Goal: Contribute content: Contribute content

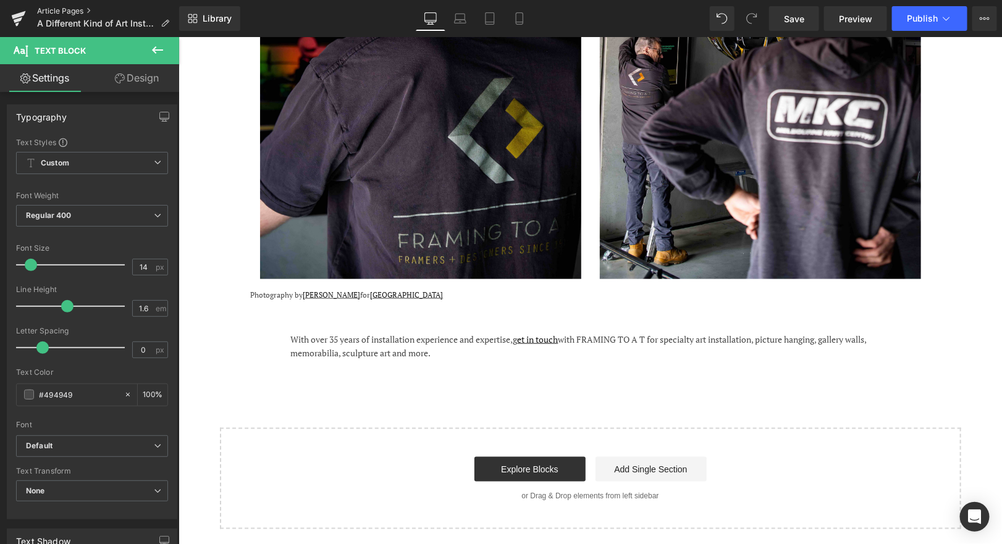
click at [66, 9] on link "Article Pages" at bounding box center [108, 11] width 142 height 10
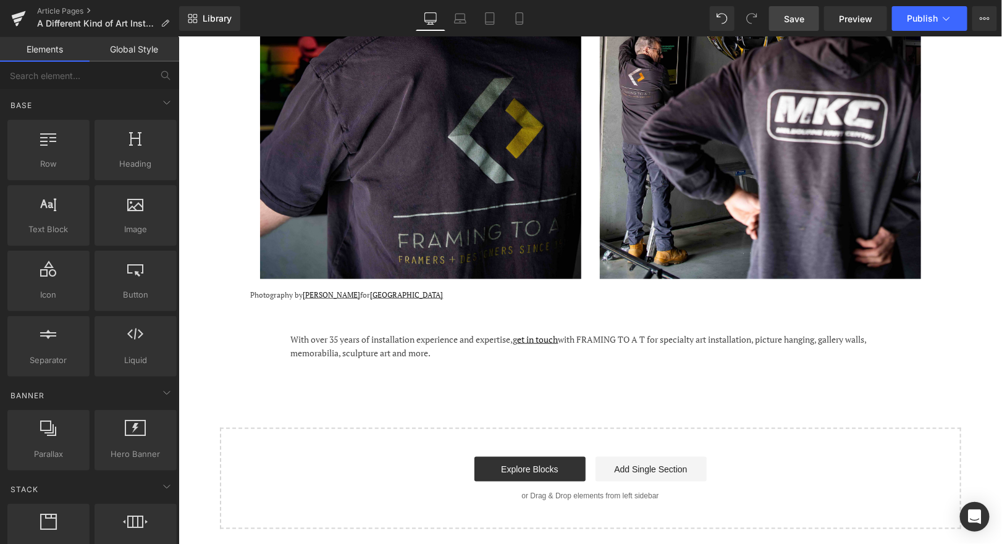
click at [784, 23] on link "Save" at bounding box center [794, 18] width 50 height 25
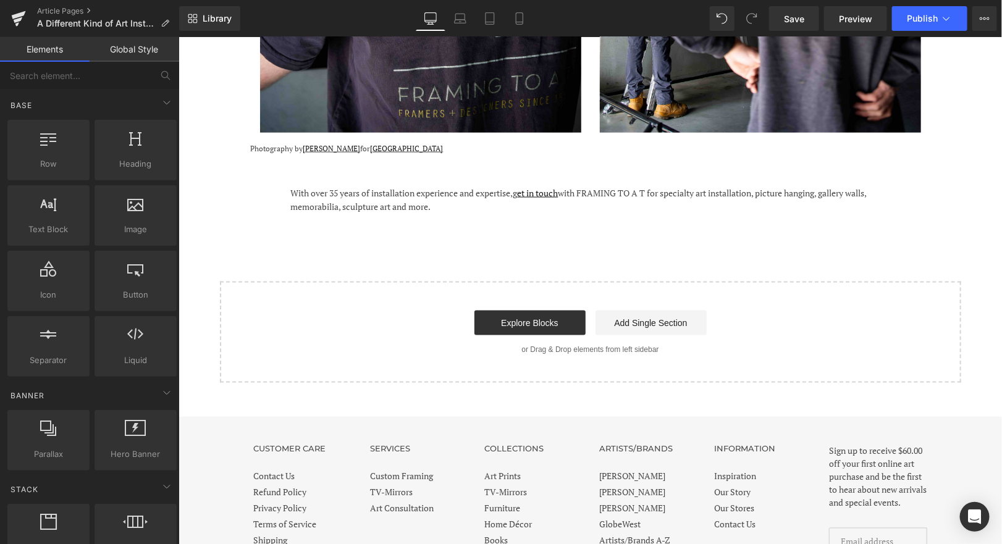
scroll to position [2527, 0]
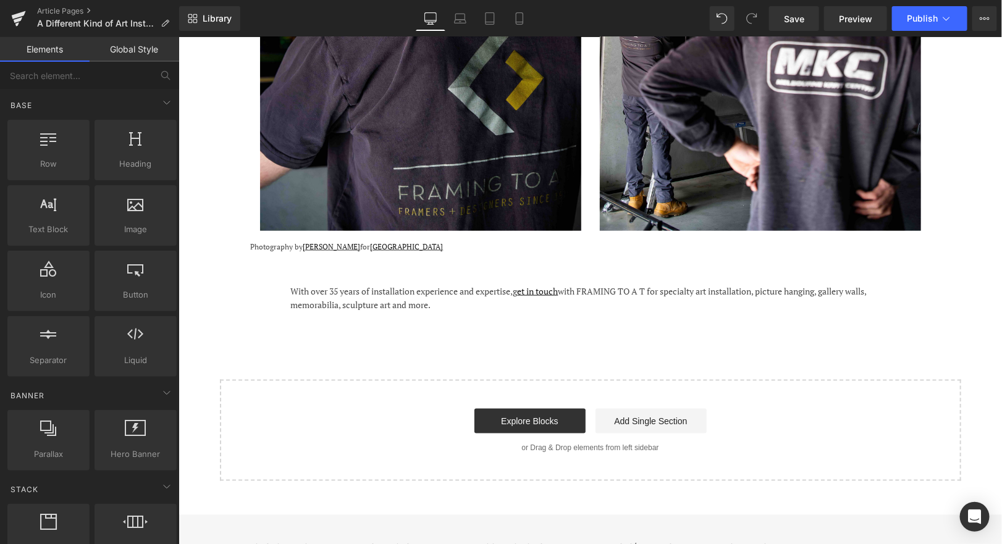
click at [474, 284] on div "With over 35 years of installation experience and expertise, g et in touch with…" at bounding box center [589, 298] width 599 height 28
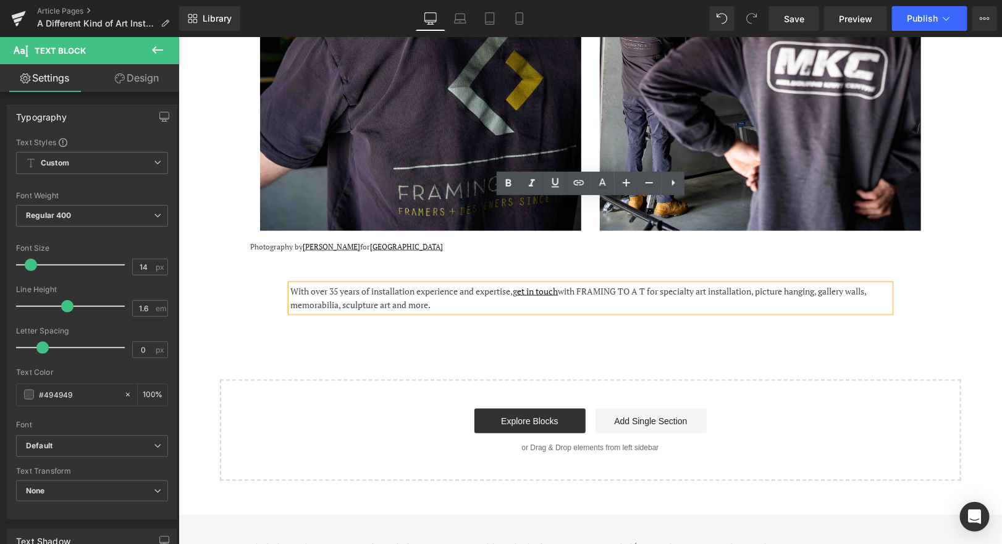
drag, startPoint x: 445, startPoint y: 222, endPoint x: 292, endPoint y: 204, distance: 154.2
click at [290, 284] on div "With over 35 years of installation experience and expertise, g et in touch with…" at bounding box center [589, 298] width 599 height 28
copy span "With over 35 years of installation experience and expertise, g et in touch with…"
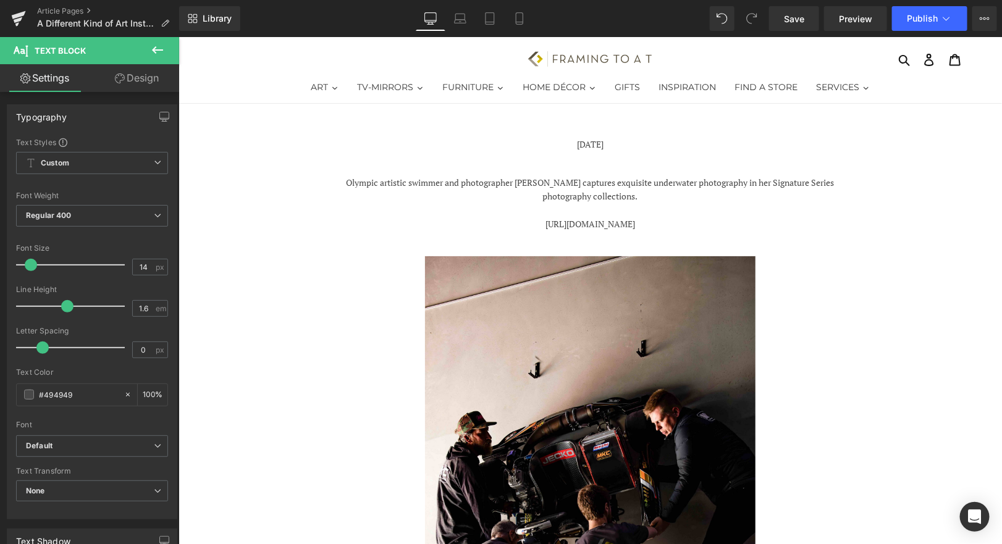
scroll to position [0, 0]
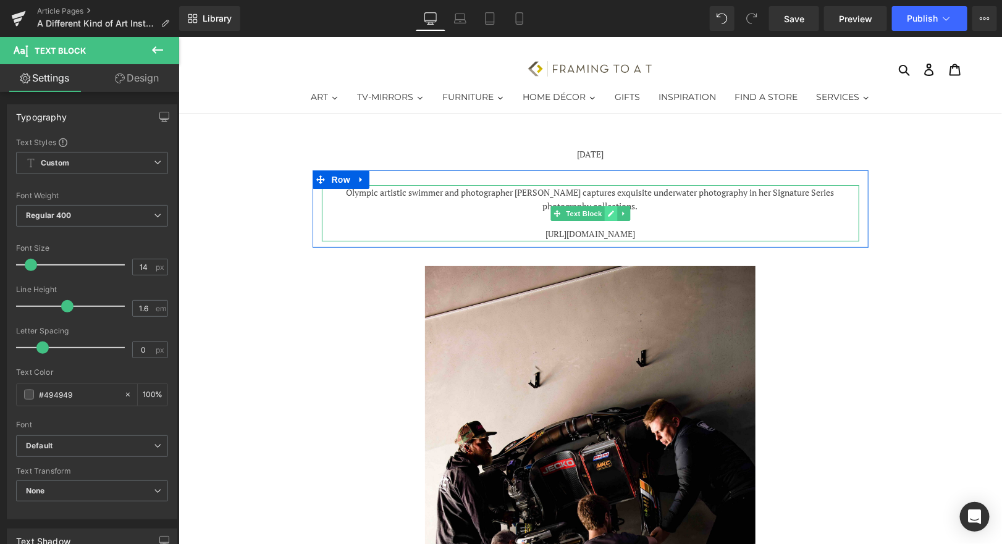
click at [609, 208] on link at bounding box center [609, 213] width 13 height 15
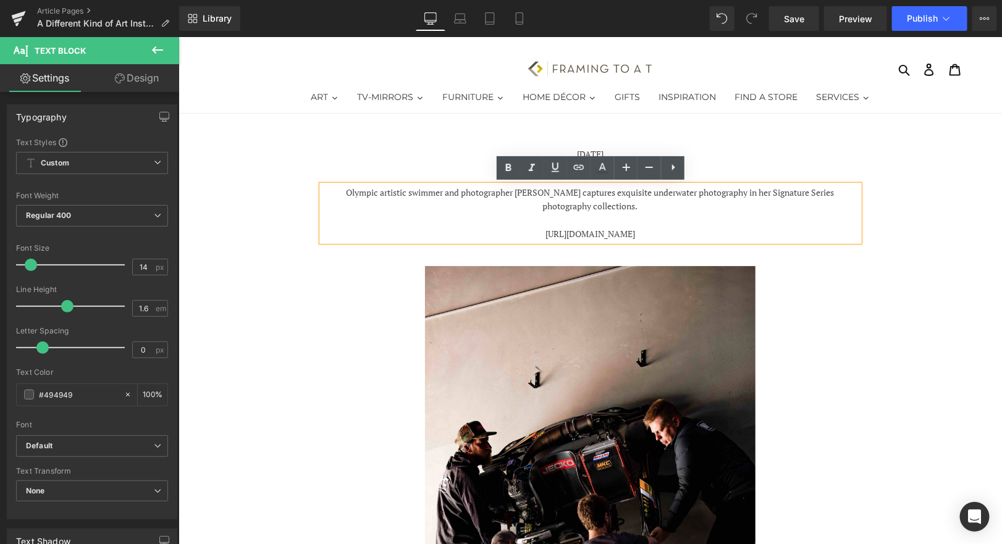
drag, startPoint x: 645, startPoint y: 208, endPoint x: 654, endPoint y: 208, distance: 8.6
click at [645, 208] on p "Olympic artistic swimmer and photographer [PERSON_NAME] captures exquisite unde…" at bounding box center [589, 199] width 537 height 28
drag, startPoint x: 654, startPoint y: 208, endPoint x: 345, endPoint y: 187, distance: 310.1
click at [345, 187] on p "Olympic artistic swimmer and photographer [PERSON_NAME] captures exquisite unde…" at bounding box center [589, 199] width 537 height 28
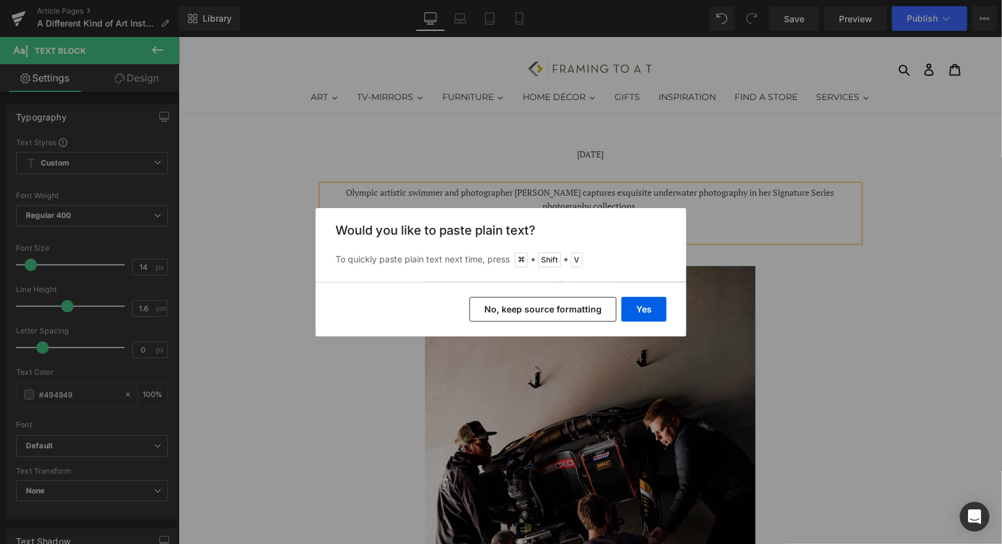
drag, startPoint x: 568, startPoint y: 310, endPoint x: 388, endPoint y: 273, distance: 182.9
click at [568, 310] on button "No, keep source formatting" at bounding box center [542, 309] width 147 height 25
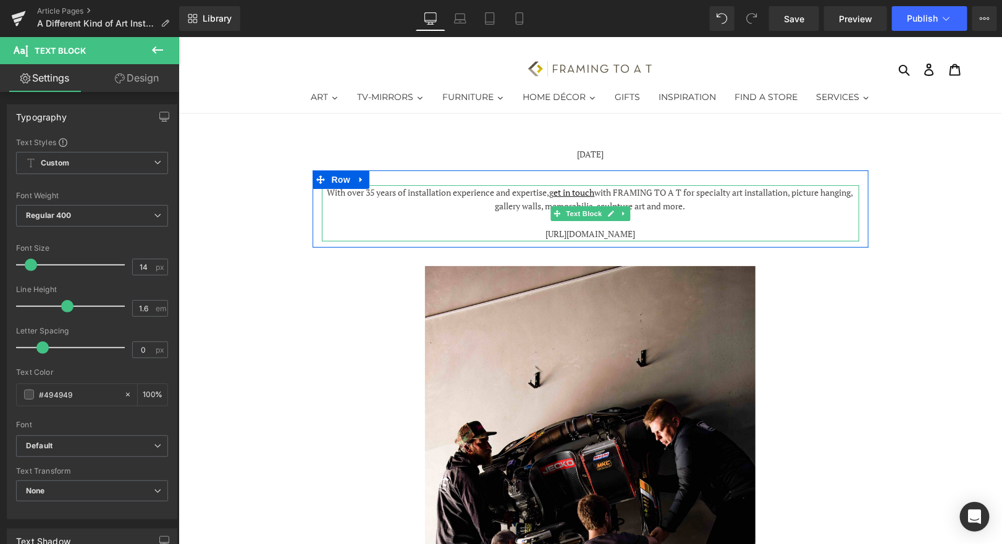
click at [337, 188] on span "With over 35 years of installation experience and expertise," at bounding box center [438, 192] width 222 height 12
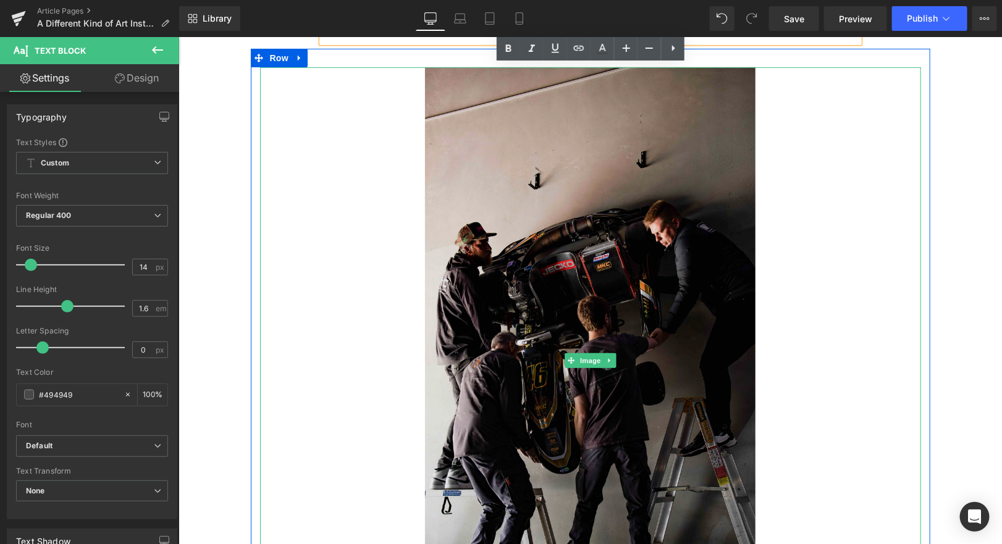
scroll to position [30, 0]
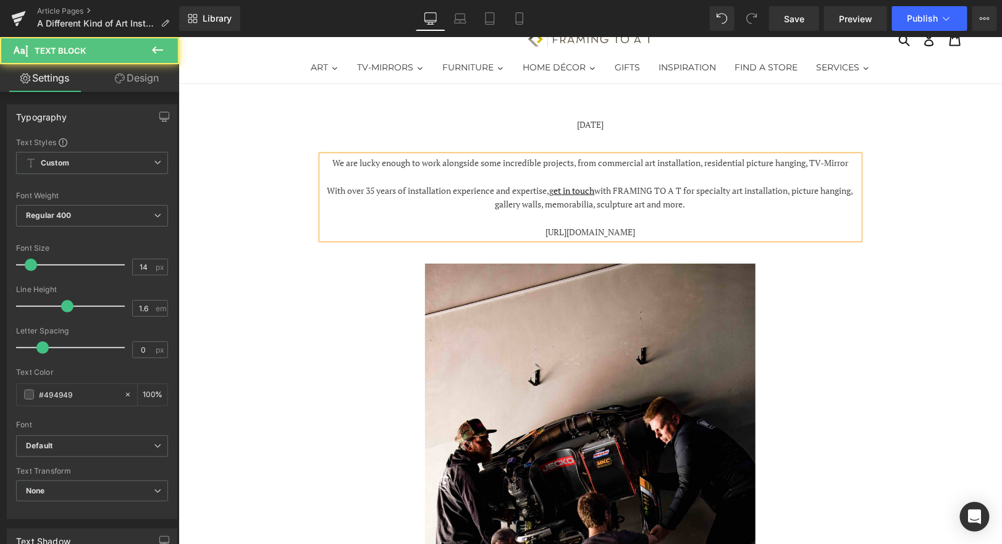
click at [815, 162] on span "We are lucky enough to work alongside some incredible projects, from commercial…" at bounding box center [590, 162] width 516 height 12
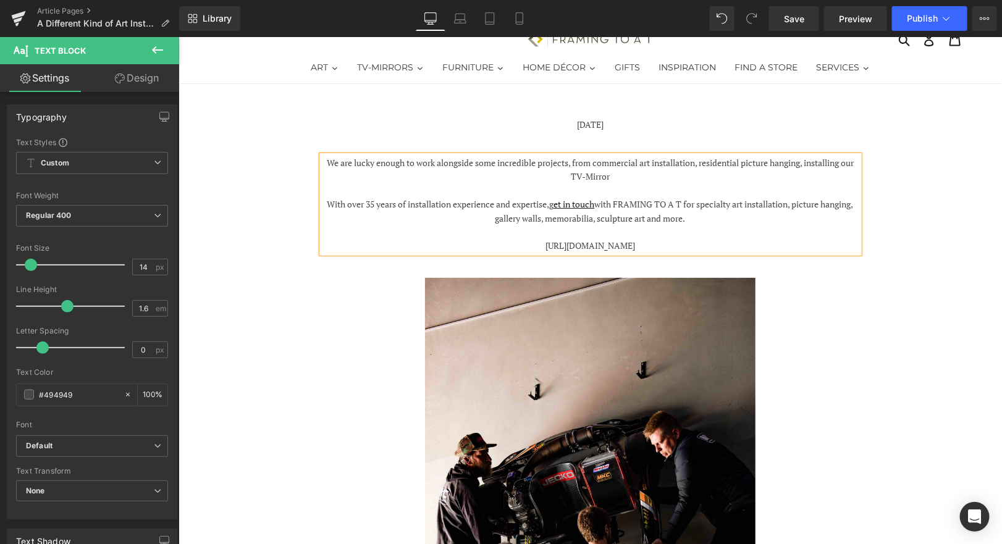
click at [629, 184] on p at bounding box center [589, 190] width 537 height 14
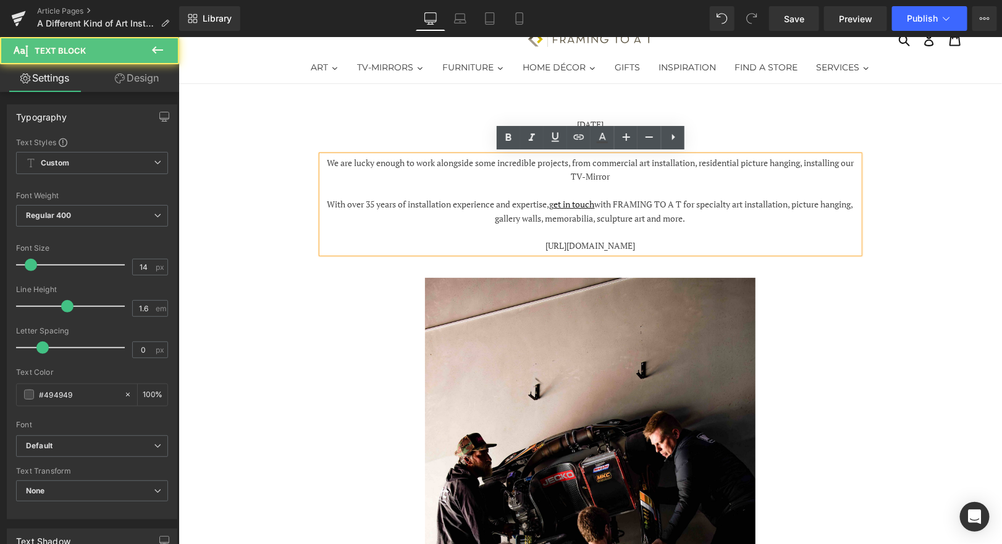
click at [628, 173] on p "We are lucky enough to work alongside some incredible projects, from commercial…" at bounding box center [589, 170] width 537 height 28
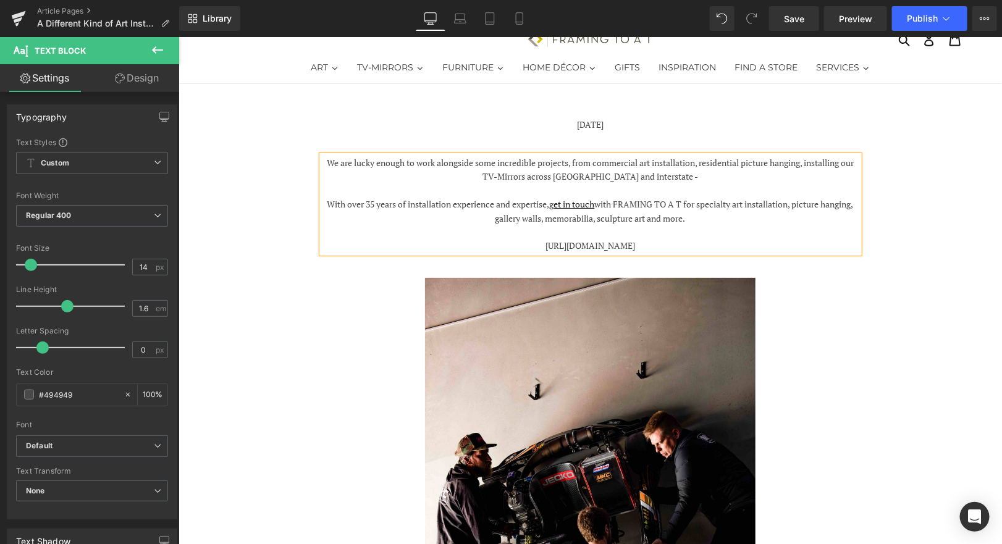
click at [700, 161] on span "We are lucky enough to work alongside some incredible projects, from commercial…" at bounding box center [589, 168] width 527 height 25
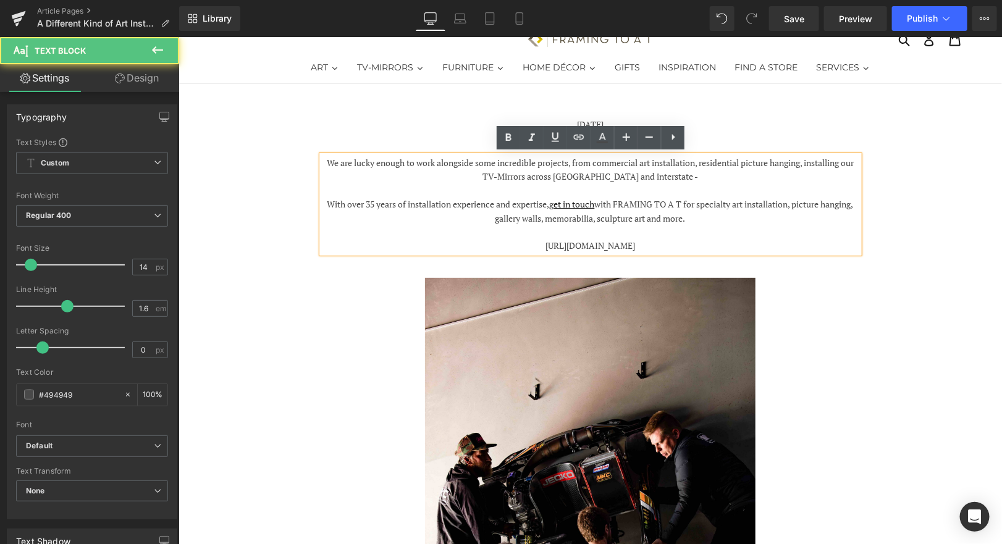
click at [713, 174] on p "We are lucky enough to work alongside some incredible projects, from commercial…" at bounding box center [589, 170] width 537 height 28
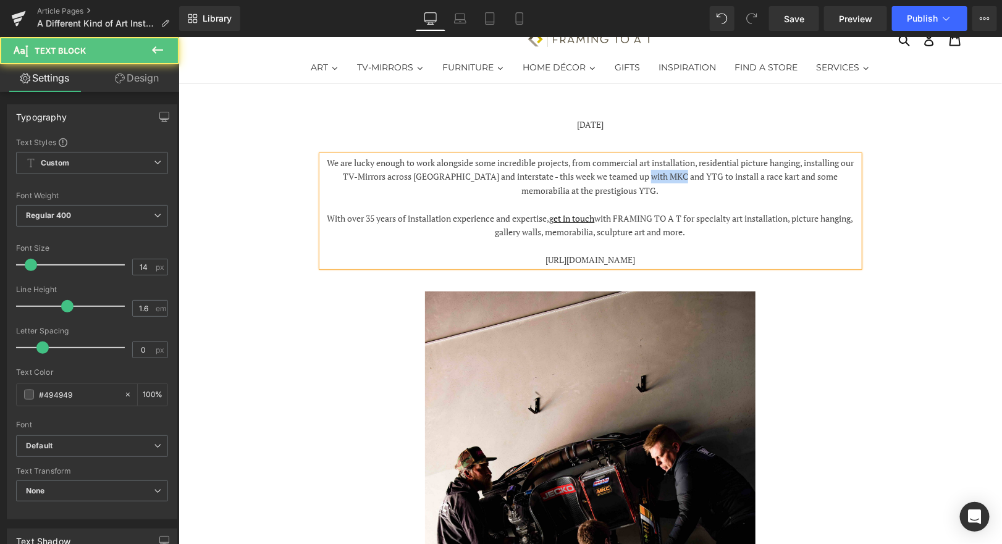
drag, startPoint x: 678, startPoint y: 177, endPoint x: 644, endPoint y: 177, distance: 33.4
click at [644, 177] on span "We are lucky enough to work alongside some incredible projects, from commercial…" at bounding box center [589, 176] width 527 height 40
drag, startPoint x: 716, startPoint y: 233, endPoint x: 432, endPoint y: 203, distance: 286.3
click at [432, 203] on div "We are lucky enough to work alongside some incredible projects, from commercial…" at bounding box center [589, 210] width 537 height 111
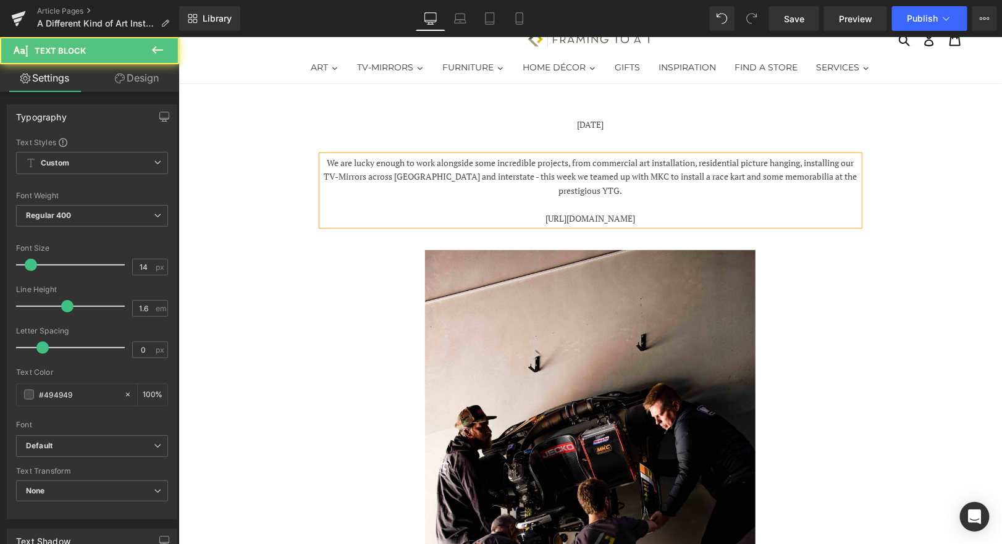
drag, startPoint x: 662, startPoint y: 222, endPoint x: 519, endPoint y: 222, distance: 142.7
click at [519, 222] on p "[URL][DOMAIN_NAME]" at bounding box center [589, 218] width 537 height 14
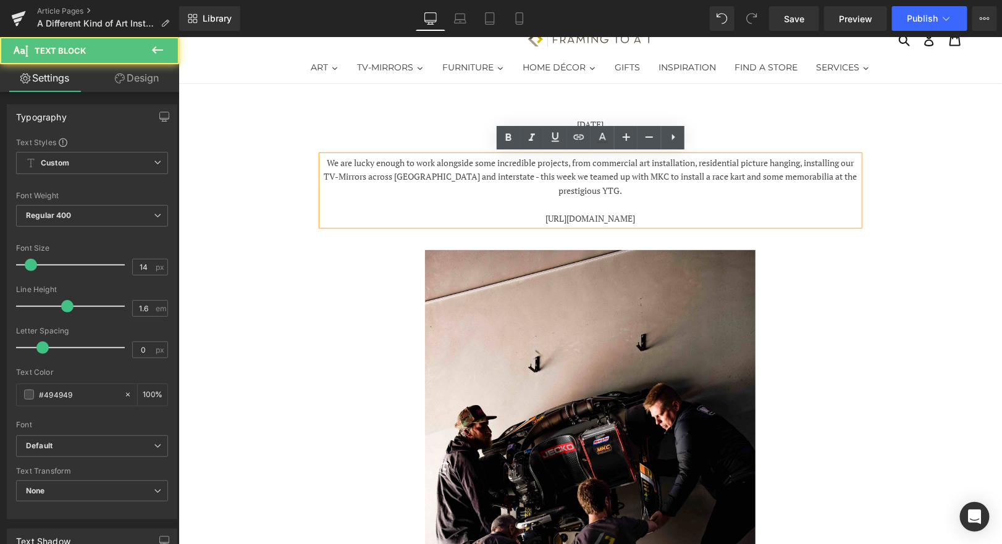
copy p "[URL][DOMAIN_NAME]"
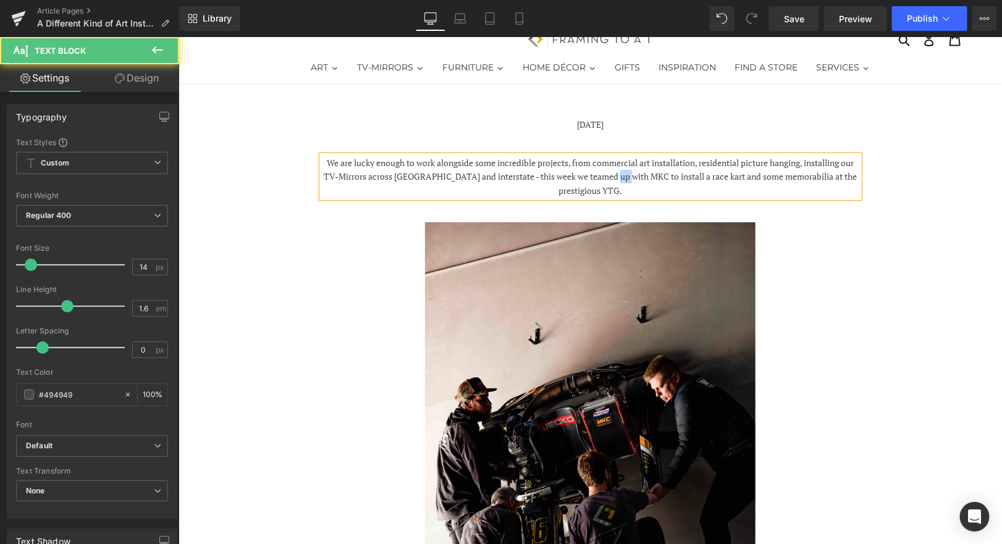
drag, startPoint x: 655, startPoint y: 177, endPoint x: 637, endPoint y: 177, distance: 17.9
click at [637, 177] on span "We are lucky enough to work alongside some incredible projects, from commercial…" at bounding box center [589, 176] width 533 height 40
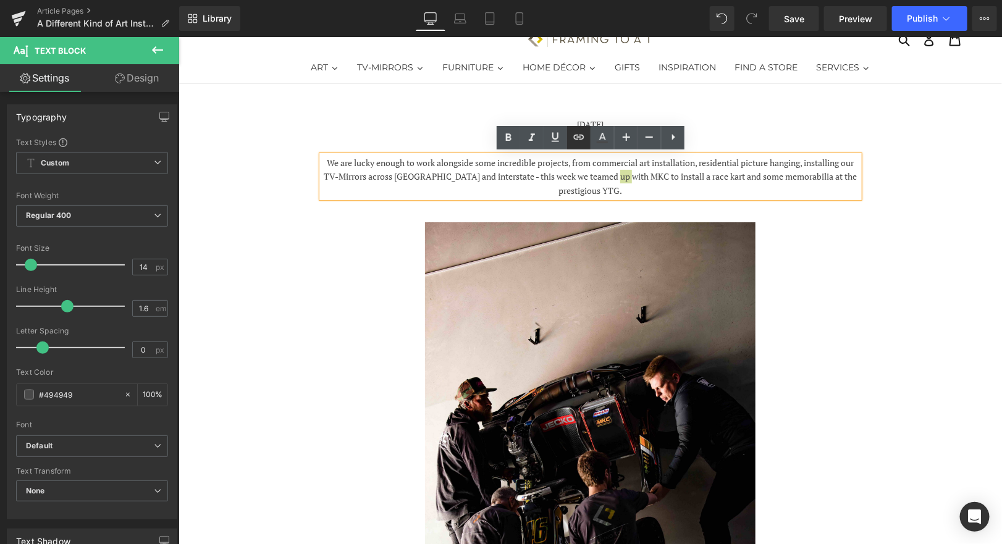
click at [573, 135] on icon at bounding box center [578, 137] width 15 height 15
click at [559, 135] on icon at bounding box center [555, 137] width 15 height 15
click at [556, 136] on icon at bounding box center [555, 137] width 15 height 15
click at [574, 136] on icon at bounding box center [579, 137] width 10 height 5
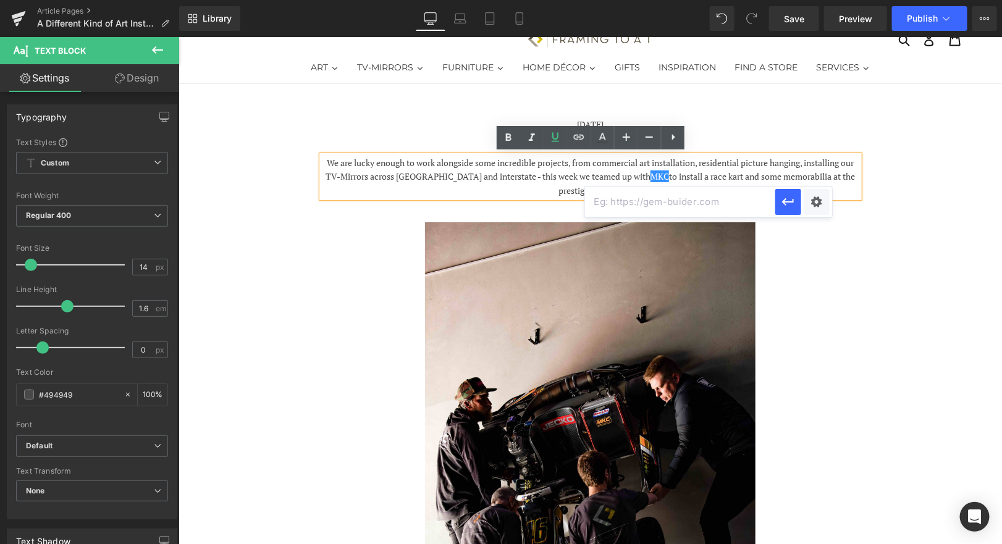
click at [632, 191] on input "text" at bounding box center [680, 202] width 190 height 31
paste input "[URL][DOMAIN_NAME]"
click at [813, 0] on div "Text Color Highlight Color #333333 Edit or remove link: Edit - Unlink - Cancel …" at bounding box center [501, 0] width 1002 height 0
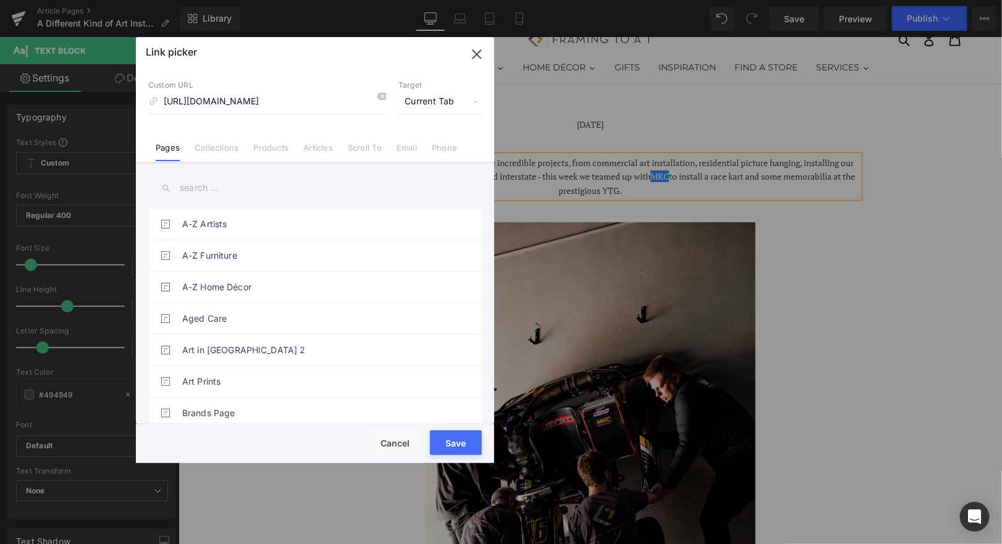
click at [443, 97] on span "Current Tab" at bounding box center [439, 101] width 83 height 23
click at [419, 141] on li "New Tab" at bounding box center [440, 146] width 96 height 22
click at [448, 430] on button "Save" at bounding box center [456, 442] width 52 height 25
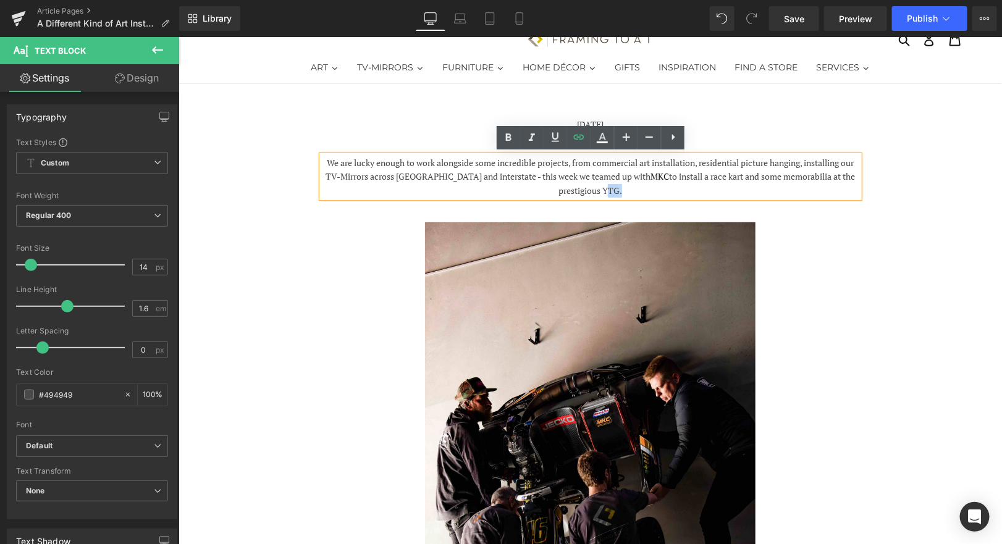
drag, startPoint x: 617, startPoint y: 192, endPoint x: 603, endPoint y: 192, distance: 13.6
click at [603, 192] on span "We are lucky enough to work alongside some incredible projects, from commercial…" at bounding box center [589, 176] width 529 height 40
click at [558, 141] on icon at bounding box center [555, 137] width 15 height 15
click at [619, 189] on span "We are lucky enough to work alongside some incredible projects, from commercial…" at bounding box center [589, 176] width 529 height 40
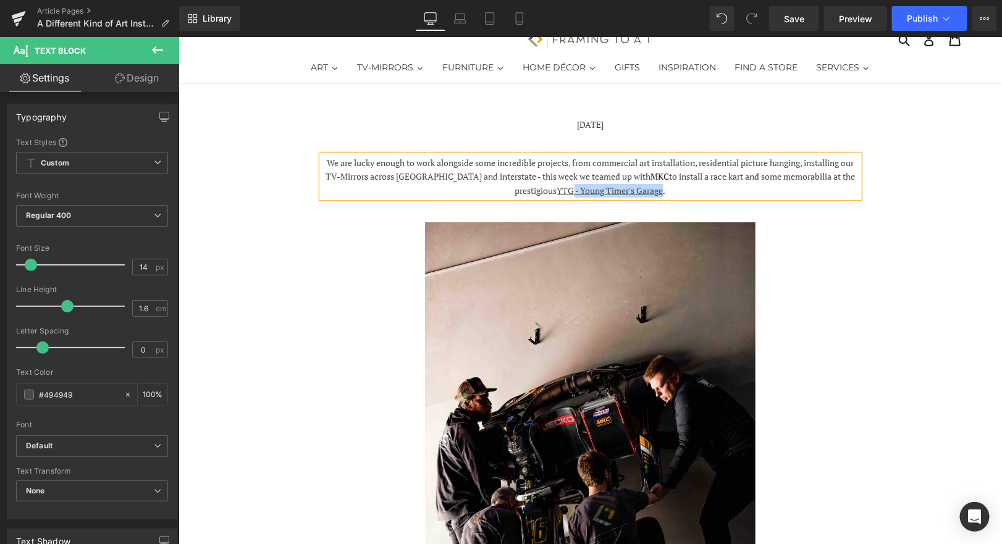
drag, startPoint x: 664, startPoint y: 190, endPoint x: 573, endPoint y: 191, distance: 90.8
click at [573, 191] on u "YTG - Young Timer's Garage" at bounding box center [609, 190] width 106 height 12
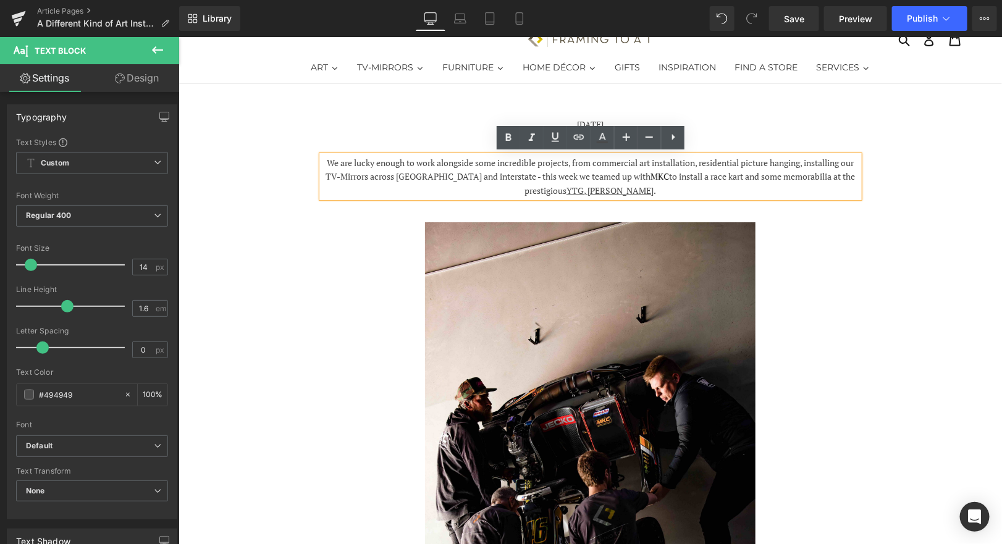
click at [753, 20] on icon at bounding box center [751, 18] width 11 height 11
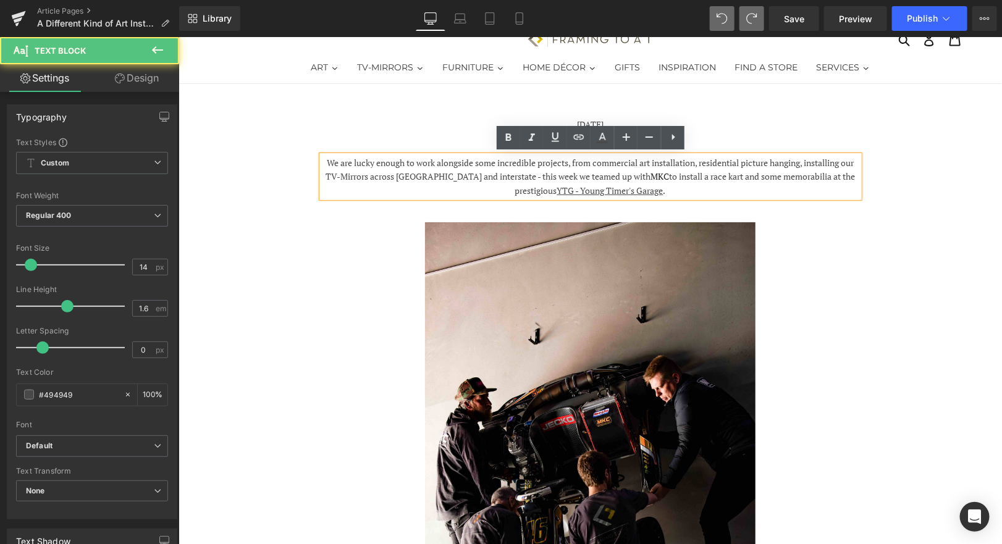
click at [670, 188] on p "We are lucky enough to work alongside some incredible projects, from commercial…" at bounding box center [589, 176] width 537 height 41
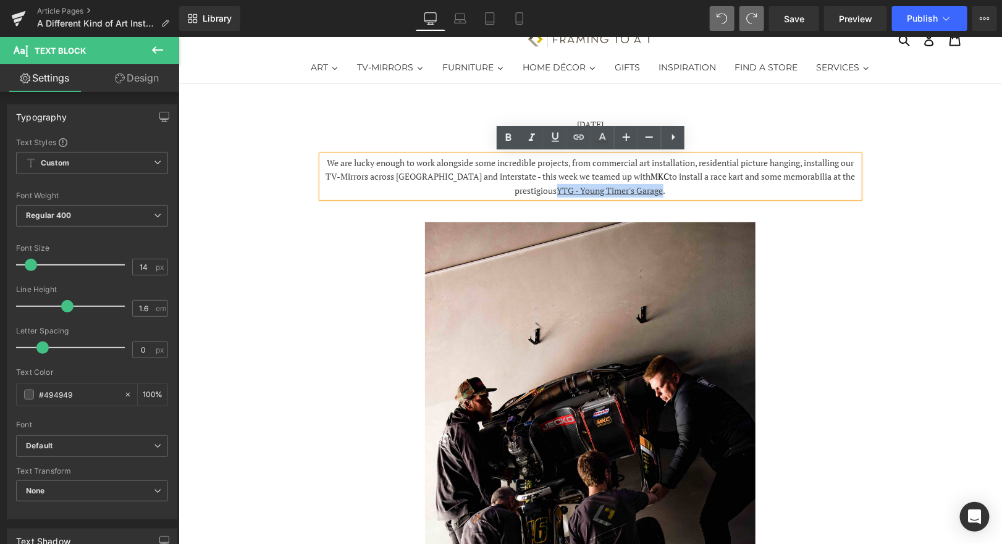
drag, startPoint x: 665, startPoint y: 189, endPoint x: 557, endPoint y: 190, distance: 107.5
click at [557, 190] on span "We are lucky enough to work alongside some incredible projects, from commercial…" at bounding box center [589, 176] width 529 height 40
click at [574, 137] on icon at bounding box center [579, 137] width 10 height 5
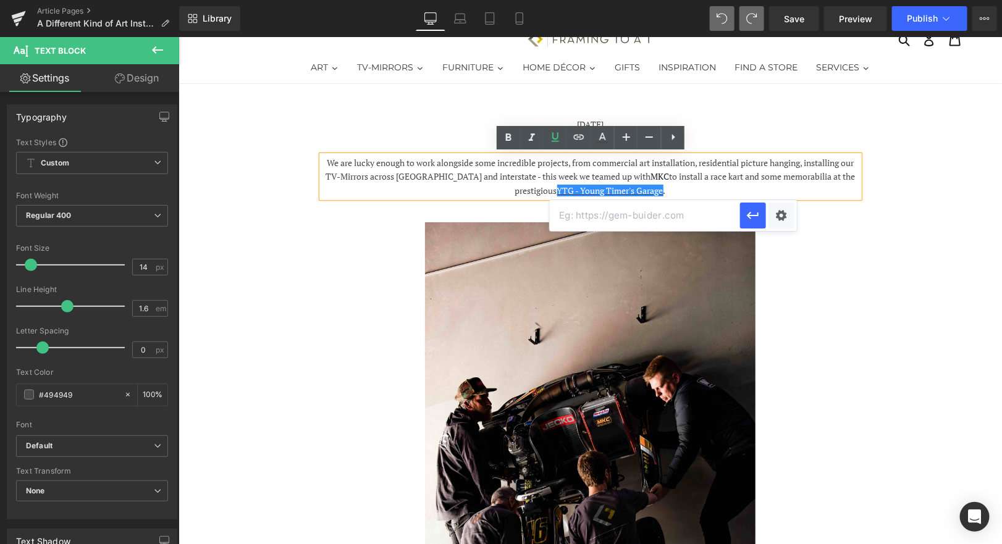
click at [577, 212] on input "text" at bounding box center [645, 215] width 190 height 31
paste input "[URL][DOMAIN_NAME]"
type input "[URL][DOMAIN_NAME]"
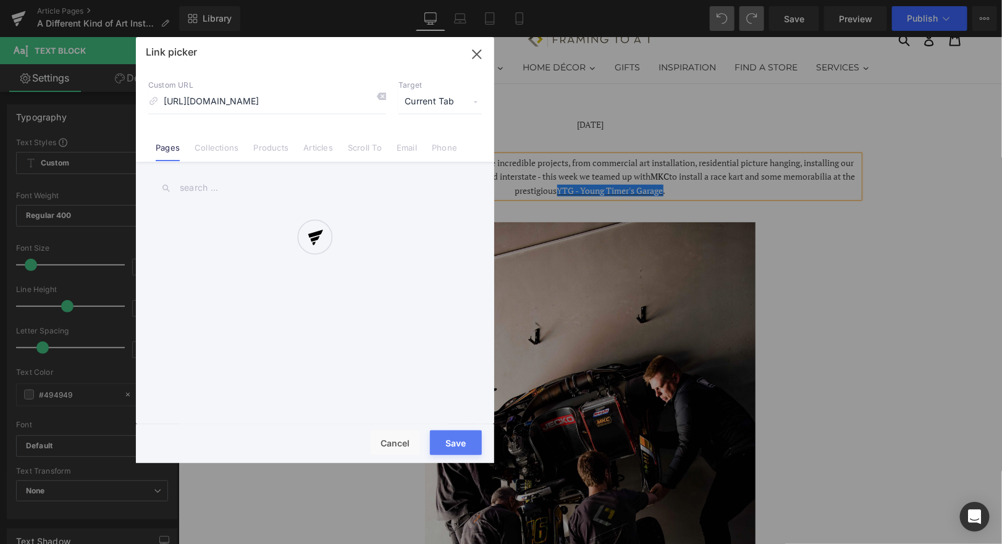
click at [774, 0] on div "Text Color Highlight Color #333333 Edit or remove link: Edit - Unlink - Cancel …" at bounding box center [501, 0] width 1002 height 0
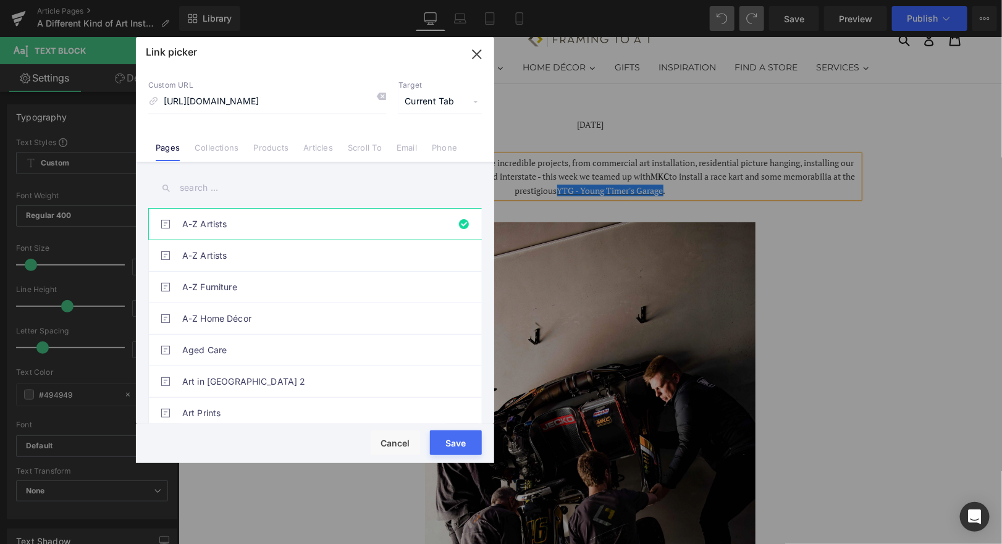
click at [419, 100] on span "Current Tab" at bounding box center [439, 101] width 83 height 23
click at [416, 141] on li "New Tab" at bounding box center [440, 146] width 96 height 22
click at [455, 432] on button "Save" at bounding box center [456, 442] width 52 height 25
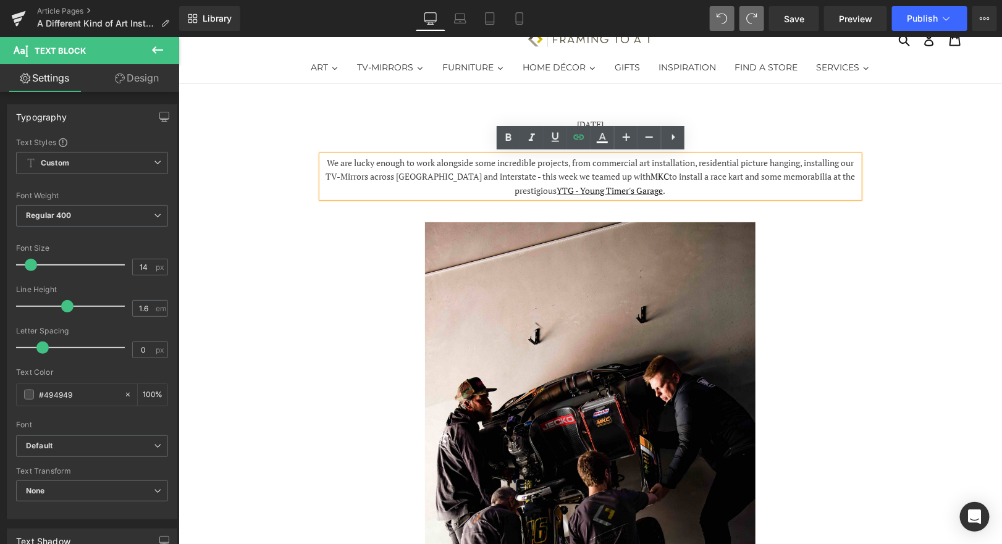
click at [706, 185] on p "We are lucky enough to work alongside some incredible projects, from commercial…" at bounding box center [589, 176] width 537 height 41
drag, startPoint x: 652, startPoint y: 175, endPoint x: 637, endPoint y: 175, distance: 14.8
click at [650, 175] on link "MKC" at bounding box center [659, 176] width 19 height 12
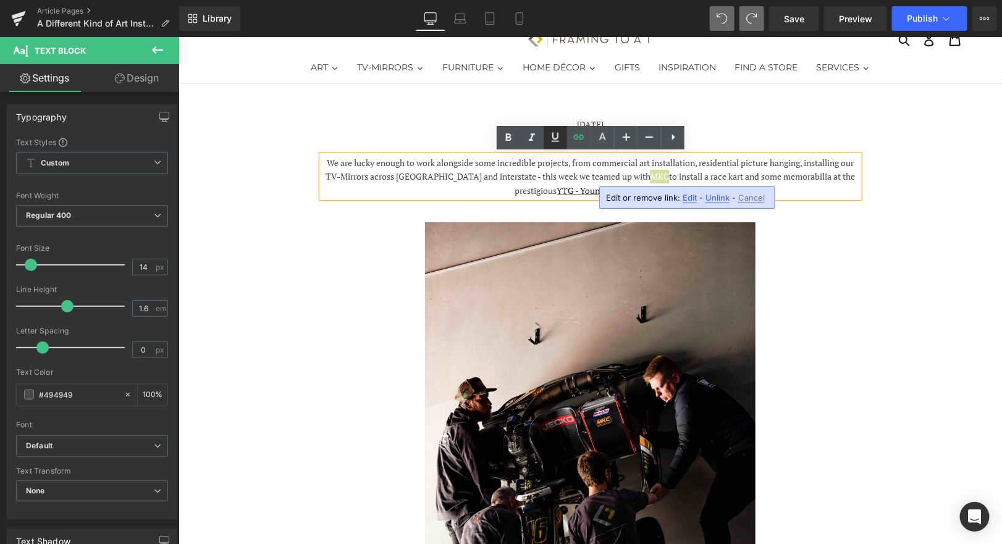
click at [552, 140] on icon at bounding box center [555, 137] width 15 height 15
click at [708, 174] on span "We are lucky enough to work alongside some incredible projects, from commercial…" at bounding box center [589, 176] width 529 height 40
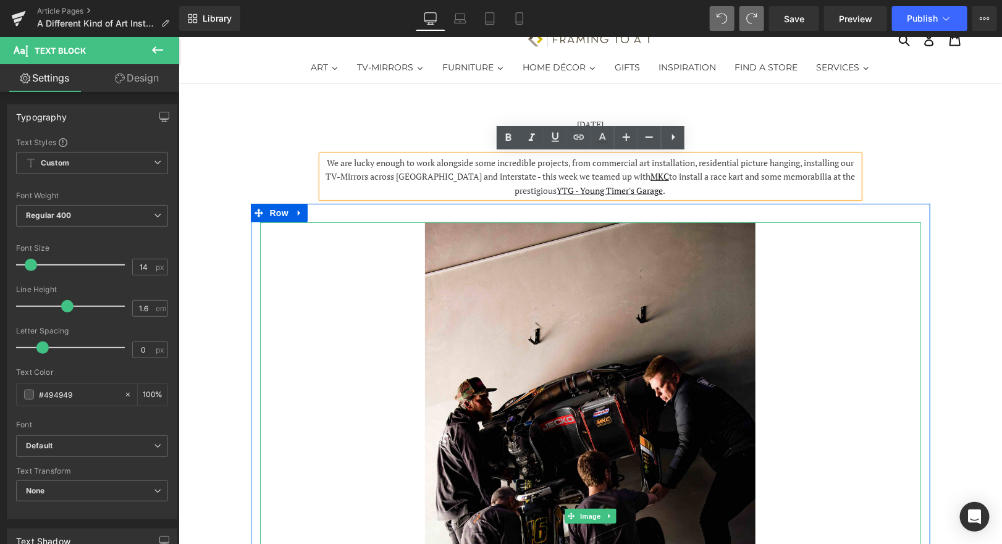
click at [876, 414] on div at bounding box center [589, 515] width 661 height 587
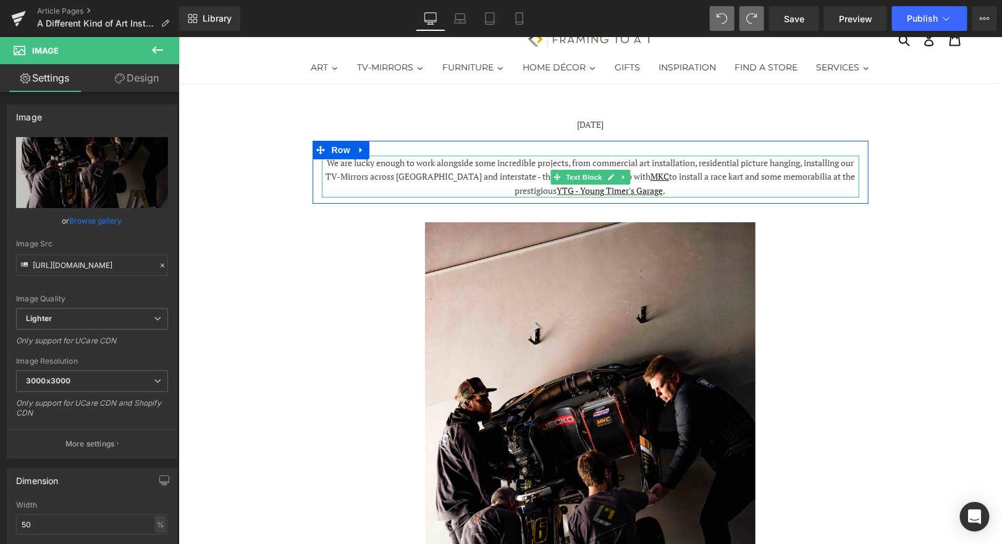
click at [656, 175] on span "We are lucky enough to work alongside some incredible projects, from commercial…" at bounding box center [589, 176] width 529 height 40
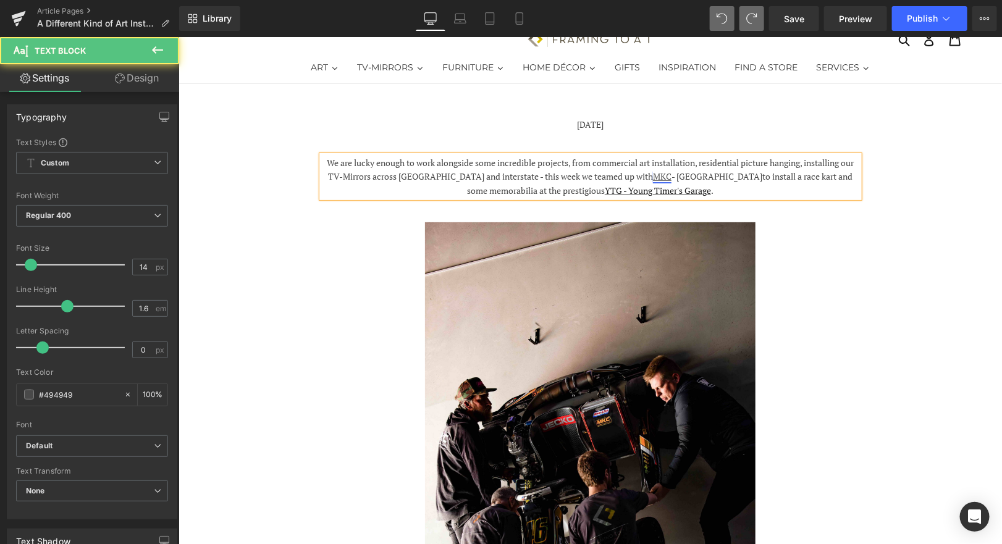
drag, startPoint x: 739, startPoint y: 177, endPoint x: 628, endPoint y: 177, distance: 111.2
click at [628, 177] on span "We are lucky enough to work alongside some incredible projects, from commercial…" at bounding box center [589, 176] width 527 height 40
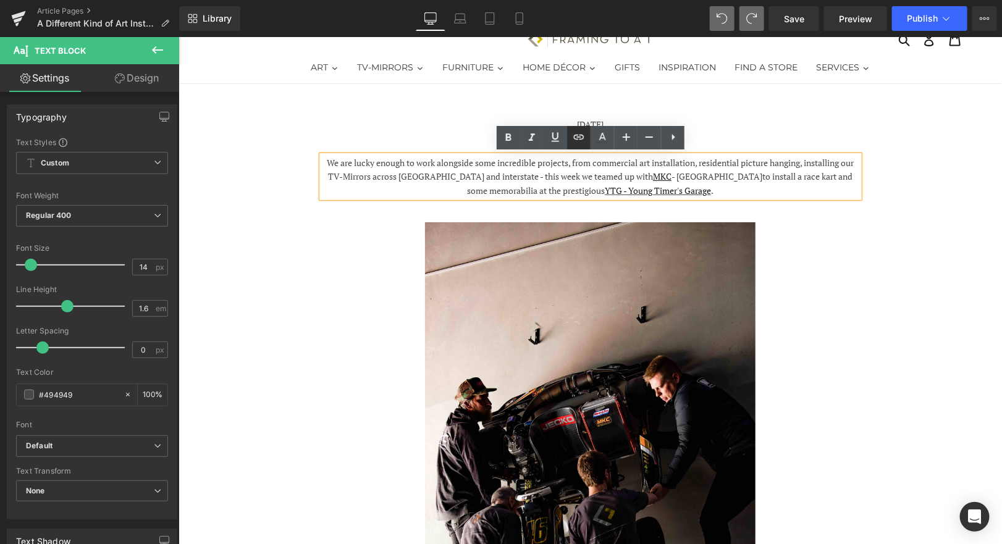
click at [579, 135] on icon at bounding box center [578, 137] width 15 height 15
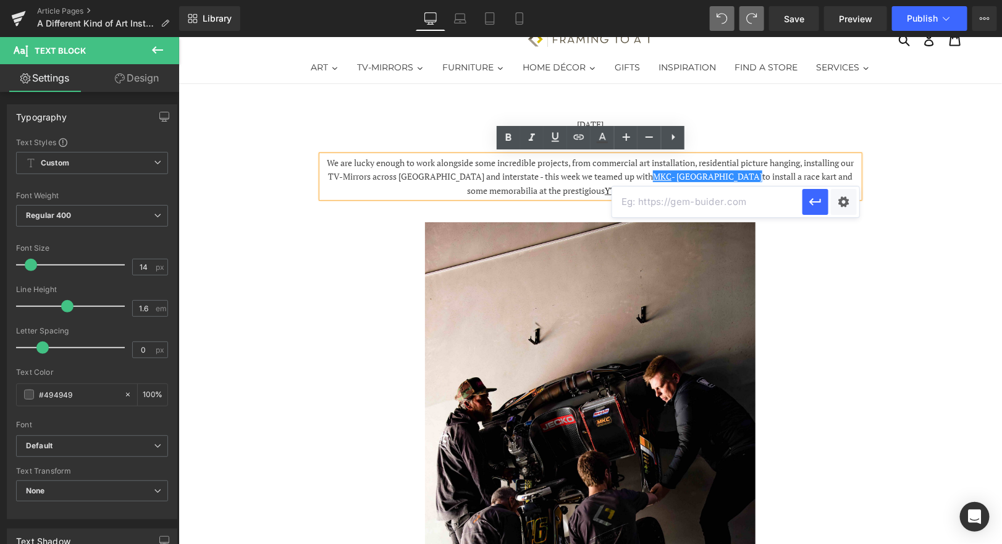
click at [687, 199] on input "text" at bounding box center [707, 202] width 190 height 31
paste input "[URL][DOMAIN_NAME]"
type input "[URL][DOMAIN_NAME]"
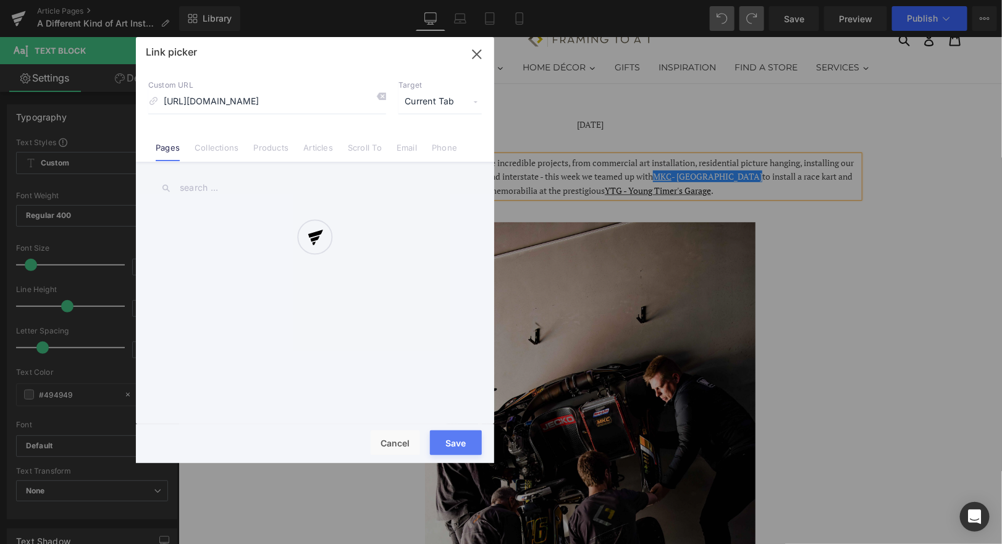
click at [847, 0] on div "Text Color Highlight Color #333333 Edit or remove link: Edit - Unlink - Cancel …" at bounding box center [501, 0] width 1002 height 0
click at [434, 106] on div "Link picker Back to Library Insert Custom URL [URL][DOMAIN_NAME] Target Current…" at bounding box center [315, 250] width 358 height 426
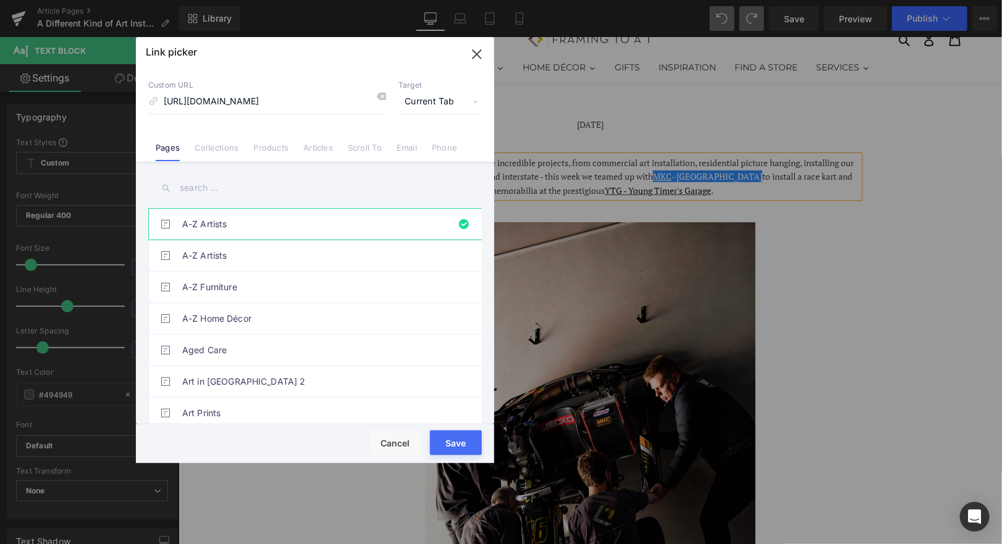
click at [434, 106] on span "Current Tab" at bounding box center [439, 101] width 83 height 23
click at [418, 150] on li "New Tab" at bounding box center [440, 146] width 96 height 22
drag, startPoint x: 469, startPoint y: 447, endPoint x: 290, endPoint y: 410, distance: 182.9
click at [469, 447] on button "Save" at bounding box center [456, 442] width 52 height 25
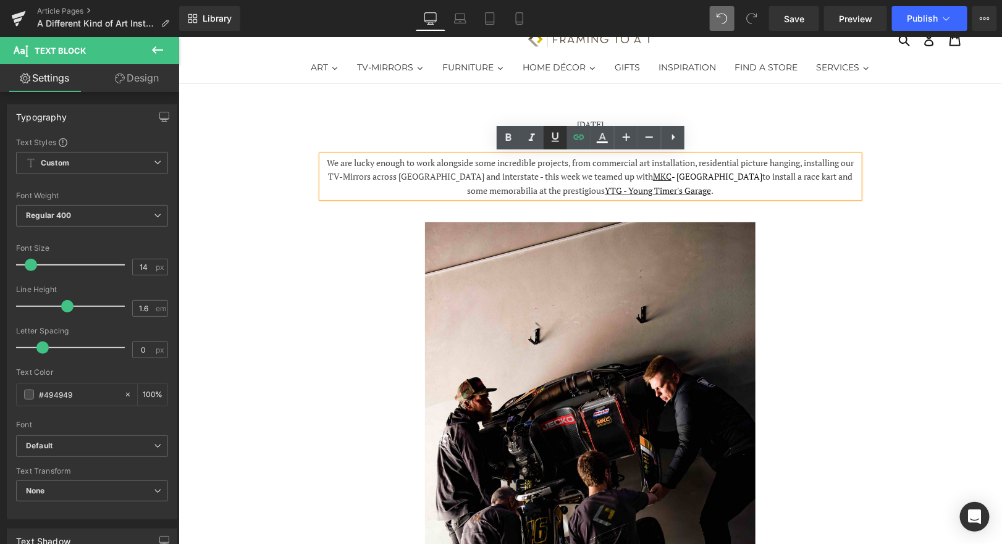
click at [553, 140] on icon at bounding box center [555, 137] width 15 height 15
click at [778, 192] on p "We are lucky enough to work alongside some incredible projects, from commercial…" at bounding box center [589, 176] width 537 height 41
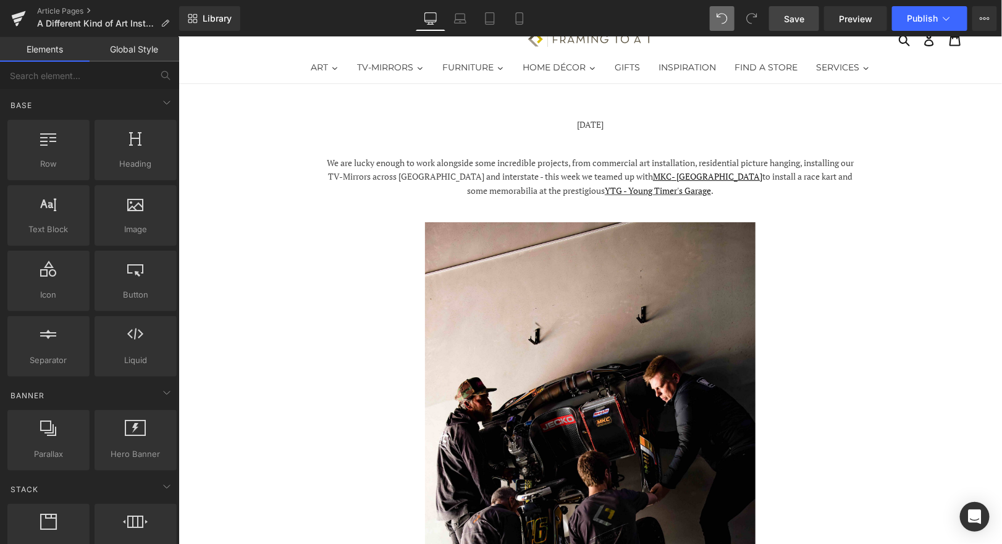
click at [784, 15] on link "Save" at bounding box center [794, 18] width 50 height 25
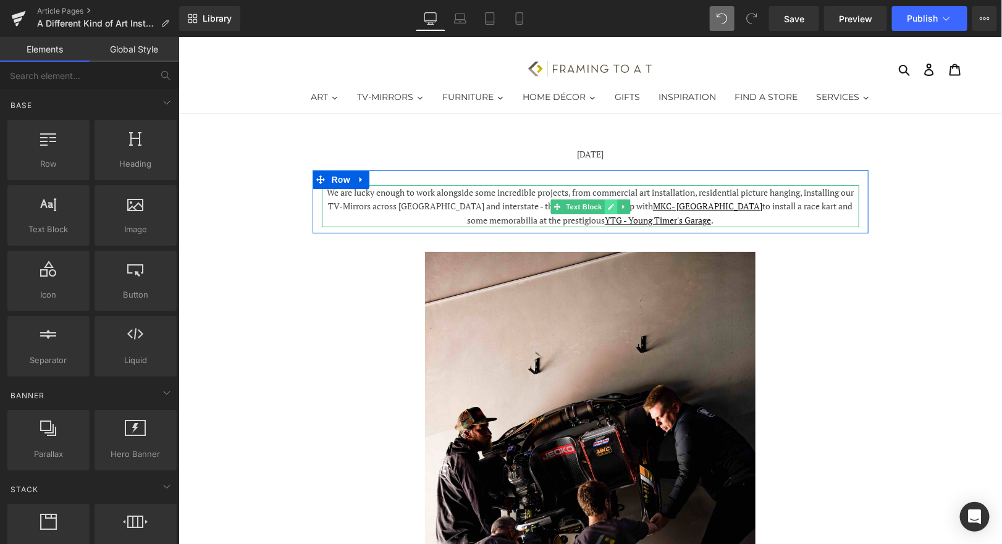
click at [608, 203] on icon at bounding box center [610, 206] width 7 height 7
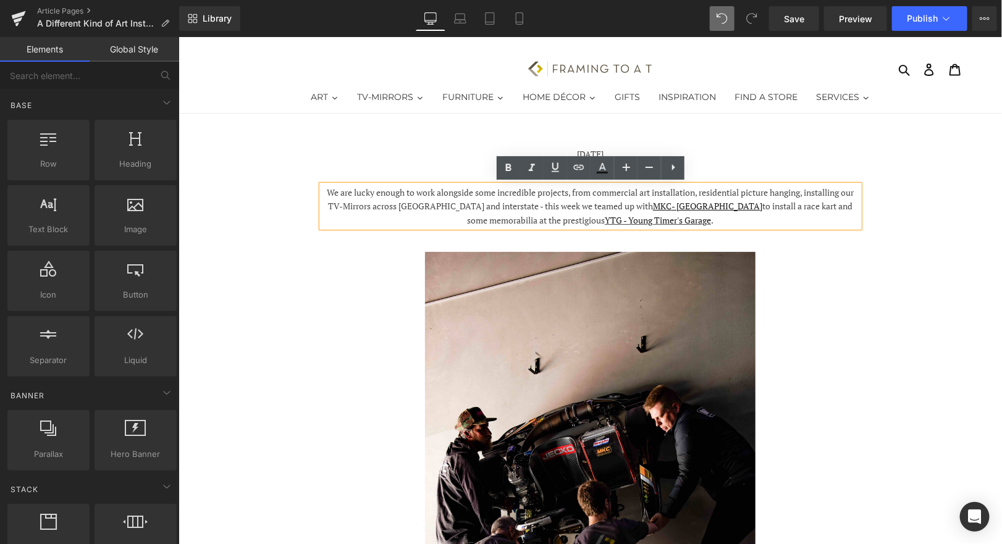
click at [337, 193] on span "We are lucky enough to work alongside some incredible projects, from commercial…" at bounding box center [589, 206] width 527 height 40
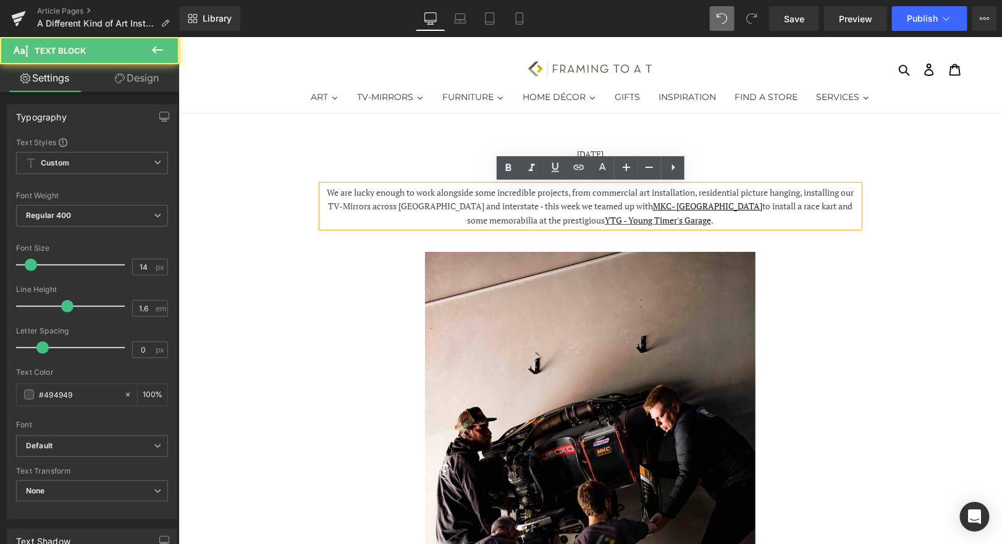
click at [335, 194] on span "We are lucky enough to work alongside some incredible projects, from commercial…" at bounding box center [589, 206] width 527 height 40
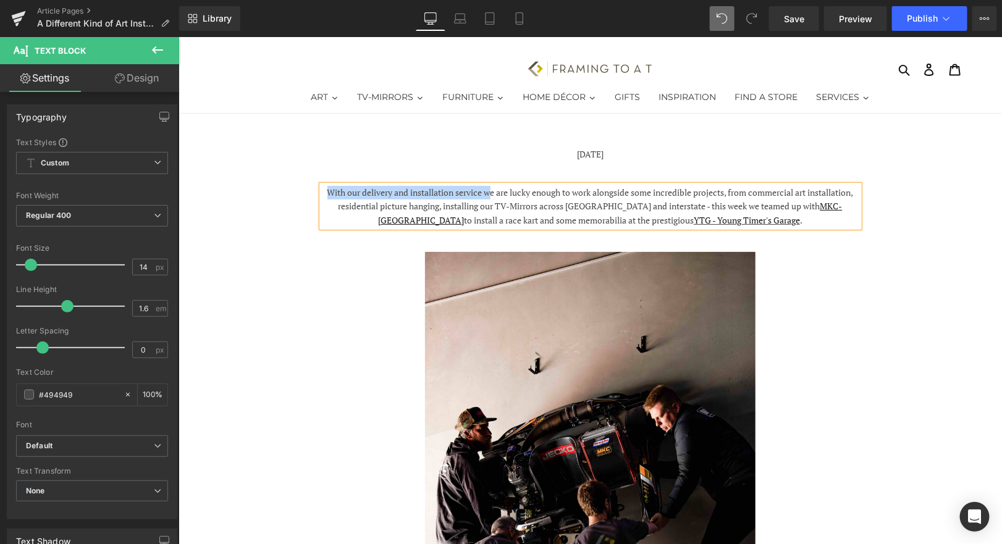
drag, startPoint x: 485, startPoint y: 193, endPoint x: 324, endPoint y: 185, distance: 162.0
click at [324, 185] on p "With our delivery and installation service we are lucky enough to work alongsid…" at bounding box center [589, 205] width 537 height 41
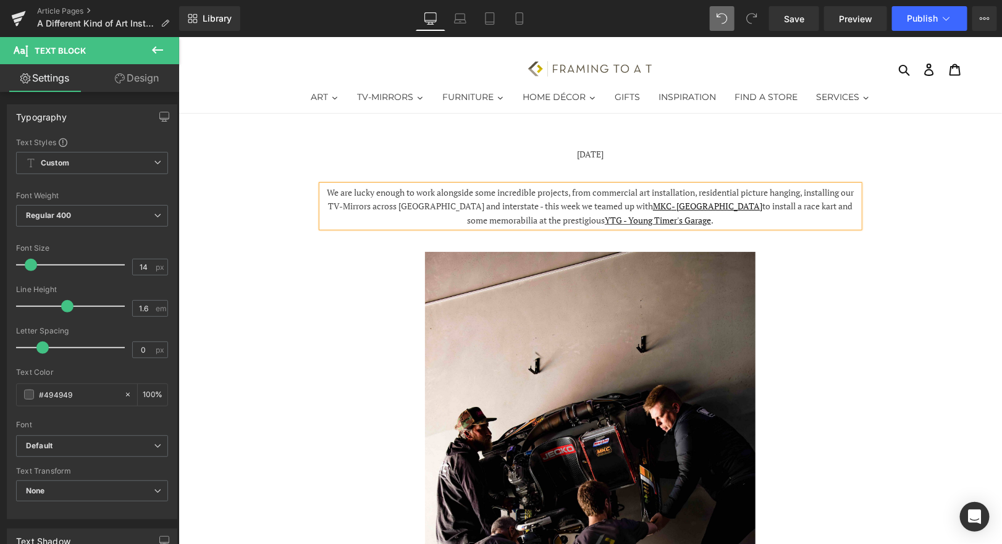
click at [576, 191] on span "We are lucky enough to work alongside some incredible projects, from commercial…" at bounding box center [589, 206] width 527 height 40
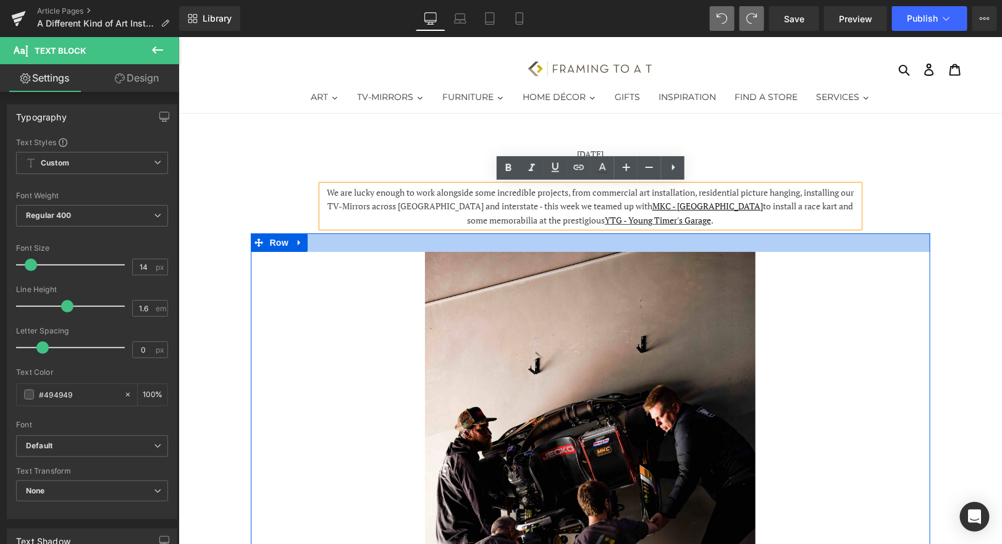
click at [791, 245] on div at bounding box center [589, 242] width 679 height 19
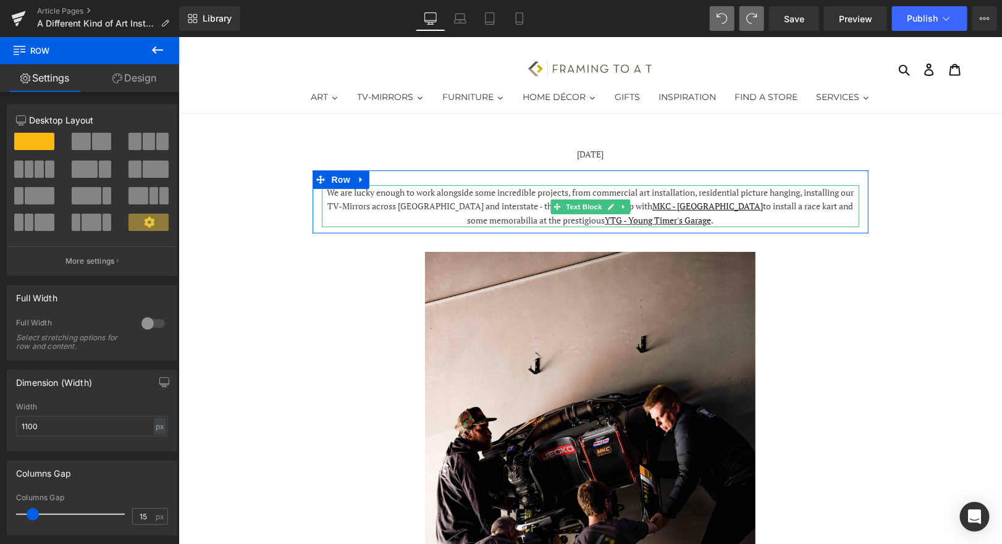
drag, startPoint x: 325, startPoint y: 190, endPoint x: 334, endPoint y: 190, distance: 8.6
click at [325, 190] on p "We are lucky enough to work alongside some incredible projects, from commercial…" at bounding box center [589, 205] width 537 height 41
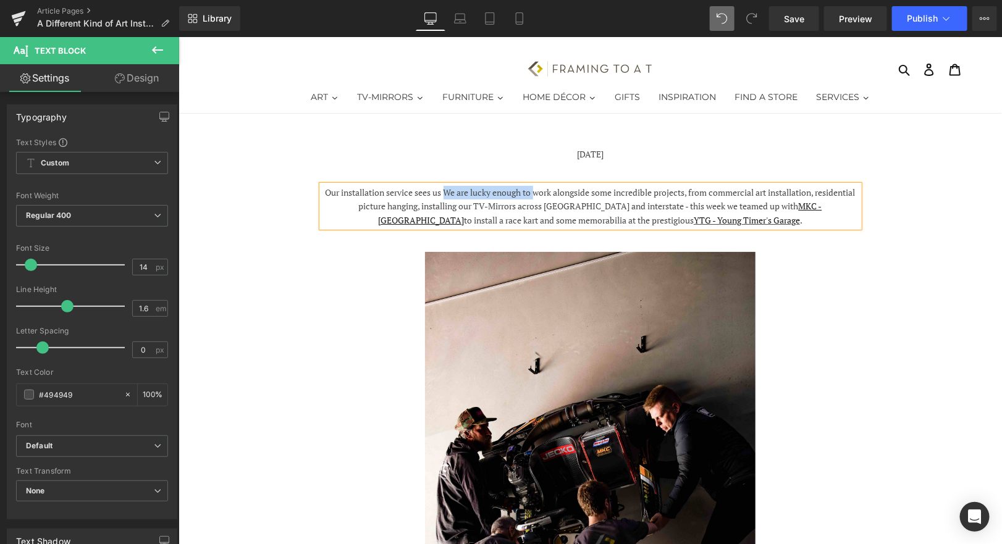
drag, startPoint x: 552, startPoint y: 194, endPoint x: 464, endPoint y: 193, distance: 87.1
click at [464, 193] on span "Our installation service sees us We are lucky enough to work alongside some inc…" at bounding box center [590, 206] width 530 height 40
drag, startPoint x: 350, startPoint y: 192, endPoint x: 405, endPoint y: 177, distance: 56.9
click at [352, 192] on span "Our installation service sees us work alongside some incredible projects, from …" at bounding box center [589, 206] width 527 height 40
click at [468, 188] on span "Our delivery and installation service sees us work alongside some incredible pr…" at bounding box center [589, 206] width 529 height 40
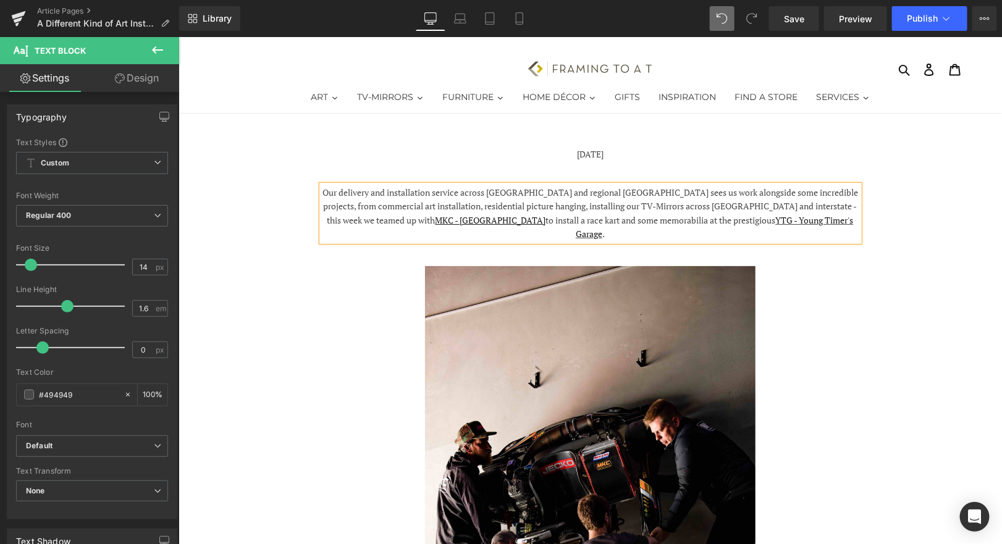
click at [776, 206] on span "Our delivery and installation service across [GEOGRAPHIC_DATA] and regional [GE…" at bounding box center [589, 212] width 535 height 53
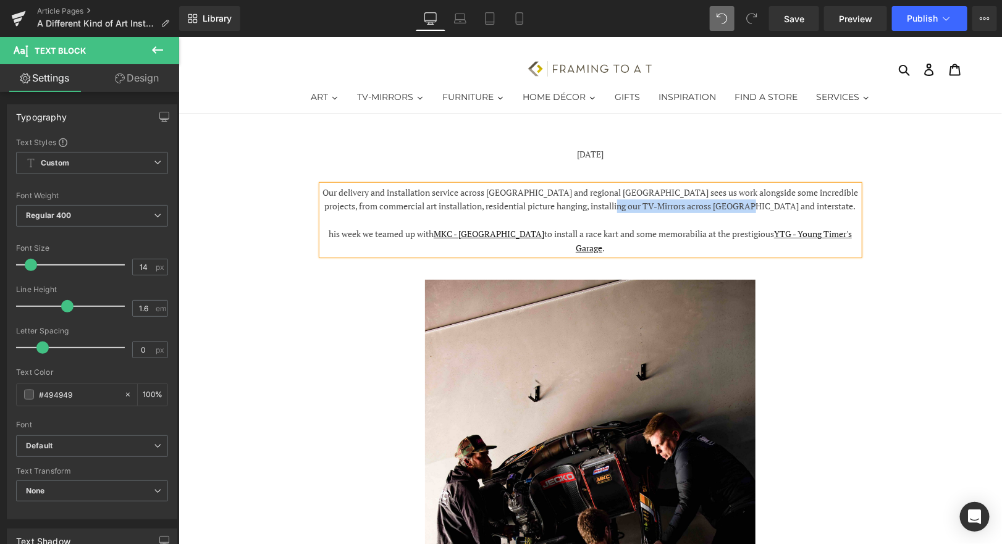
drag, startPoint x: 831, startPoint y: 208, endPoint x: 681, endPoint y: 208, distance: 150.1
click at [681, 208] on p "Our delivery and installation service across [GEOGRAPHIC_DATA] and regional [GE…" at bounding box center [589, 199] width 537 height 28
click at [646, 204] on span "Our delivery and installation service across [GEOGRAPHIC_DATA] and regional [GE…" at bounding box center [589, 198] width 535 height 25
click at [331, 230] on p "his week we teamed up with MKC - [GEOGRAPHIC_DATA] to install a race kart and s…" at bounding box center [589, 241] width 537 height 28
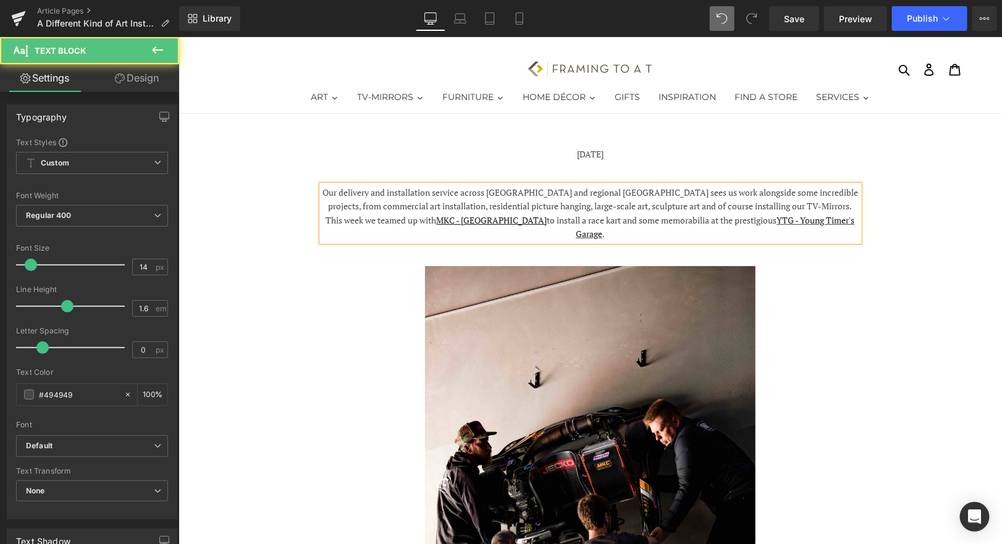
click at [625, 234] on p "This week we teamed up with MKC - Melbourne Kart Centre to install a race kart …" at bounding box center [589, 227] width 537 height 28
click at [646, 231] on p "This week we teamed up with MKC - Melbourne Kart Centre to install a race kart …" at bounding box center [589, 227] width 537 height 28
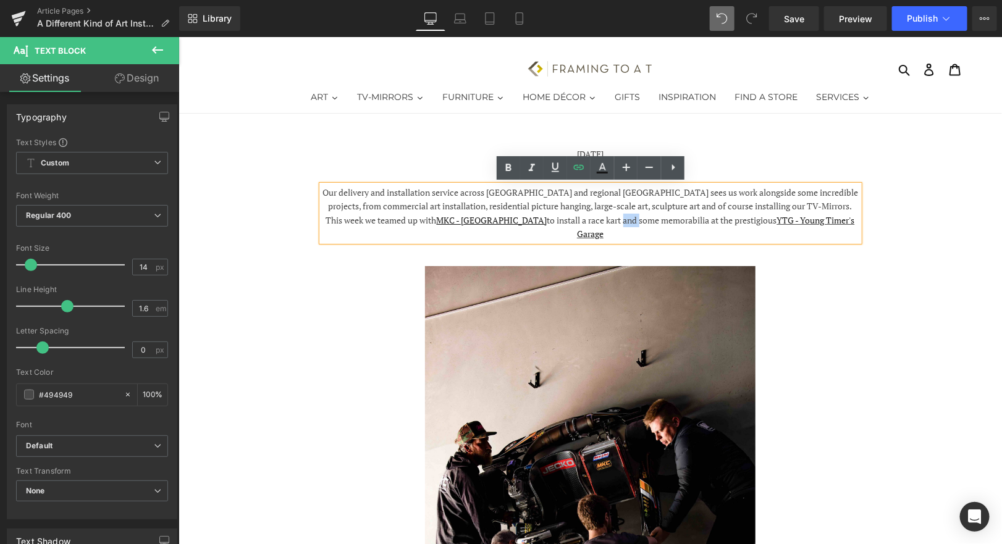
drag, startPoint x: 655, startPoint y: 224, endPoint x: 637, endPoint y: 224, distance: 17.9
click at [637, 224] on span "to install a race kart and some memorabilia at the prestigious" at bounding box center [662, 220] width 230 height 12
copy span "and"
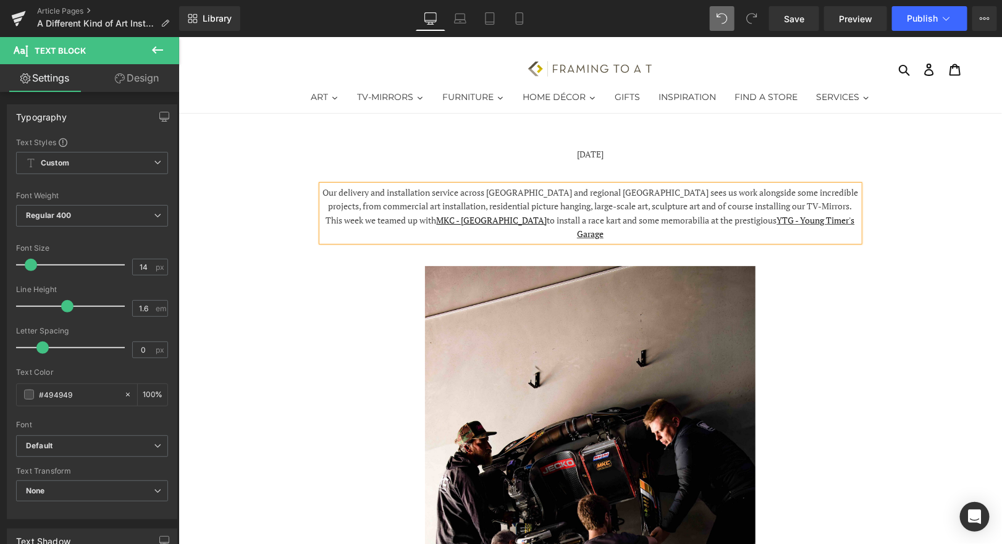
click at [644, 241] on div "Our delivery and installation service across [GEOGRAPHIC_DATA] and regional [GE…" at bounding box center [589, 213] width 537 height 56
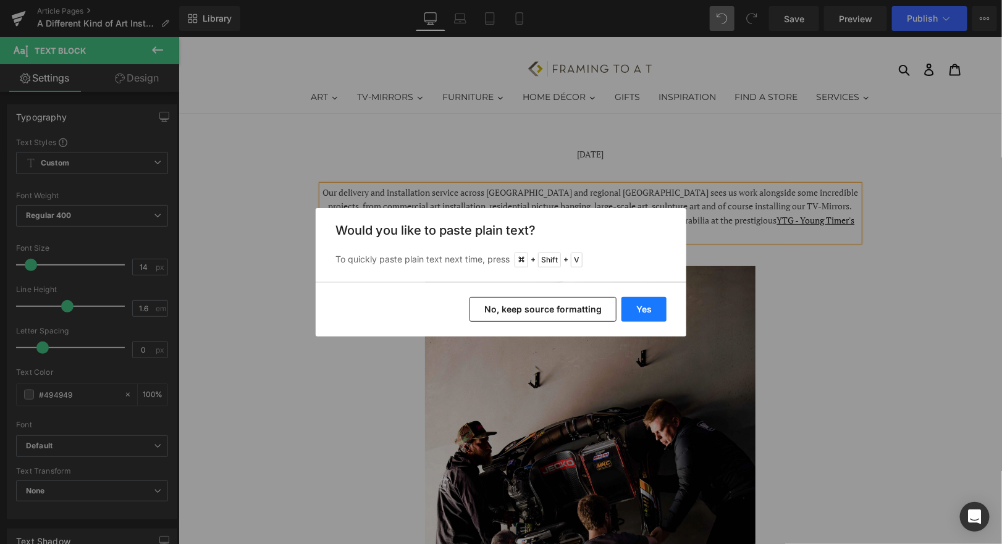
click at [634, 303] on button "Yes" at bounding box center [643, 309] width 45 height 25
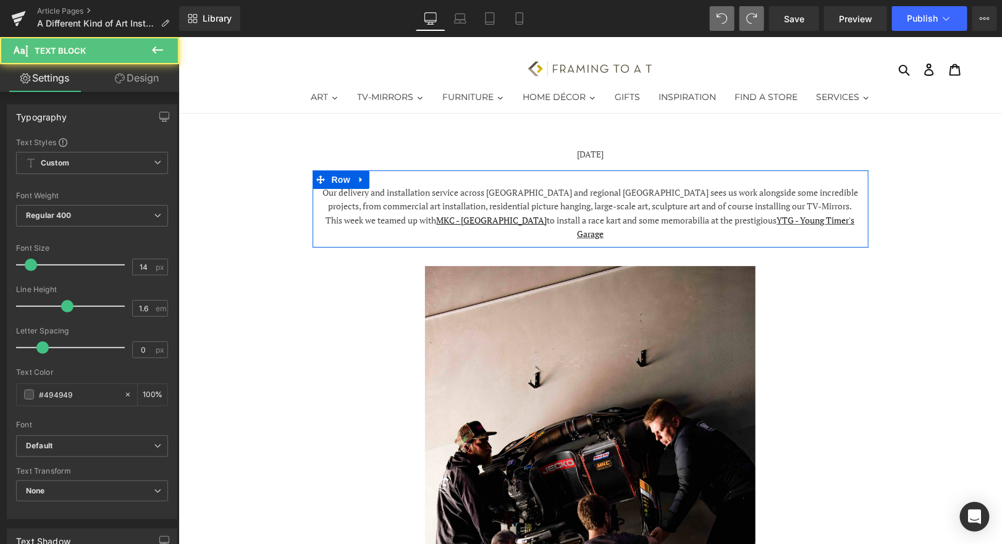
click at [631, 236] on p "This week we teamed up with MKC - Melbourne Kart Centre to install a race kart …" at bounding box center [589, 227] width 537 height 28
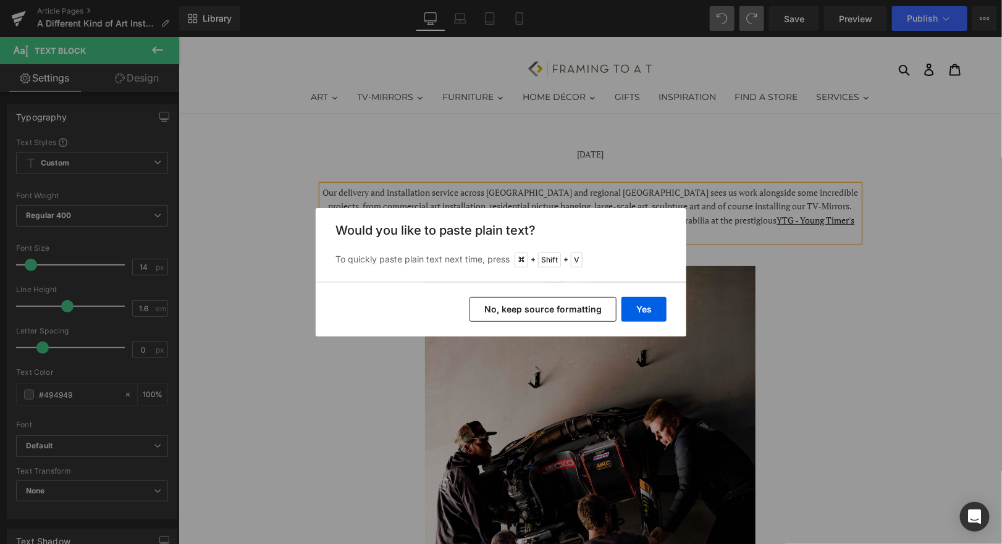
drag, startPoint x: 573, startPoint y: 300, endPoint x: 396, endPoint y: 250, distance: 184.2
click at [573, 300] on button "No, keep source formatting" at bounding box center [542, 309] width 147 height 25
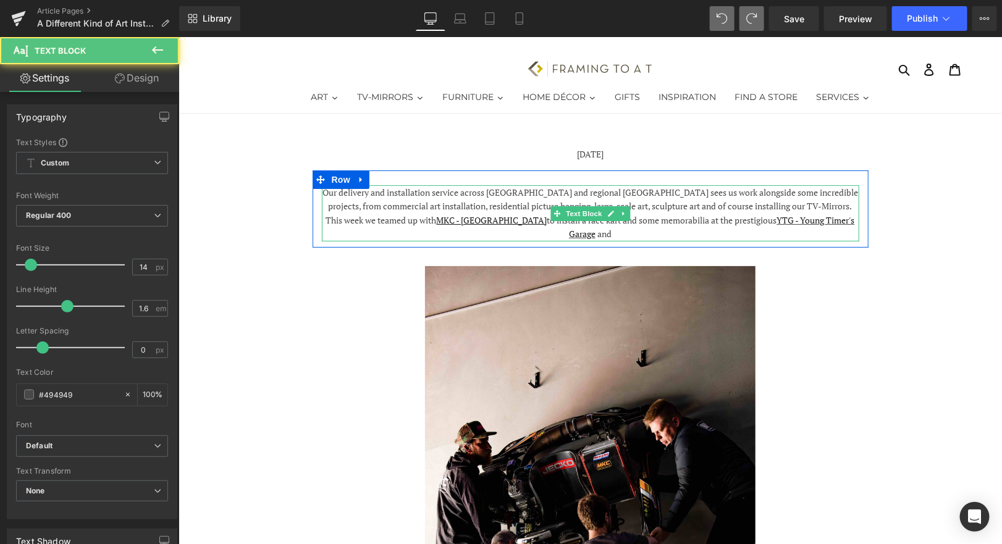
click at [639, 232] on p "This week we teamed up with MKC - [GEOGRAPHIC_DATA] to install a race kart and …" at bounding box center [589, 227] width 537 height 28
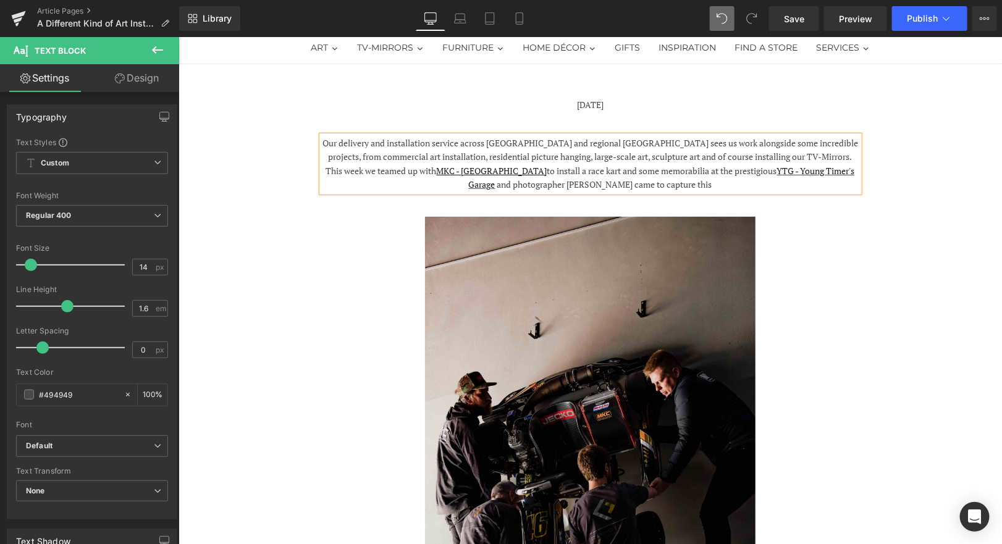
scroll to position [50, 0]
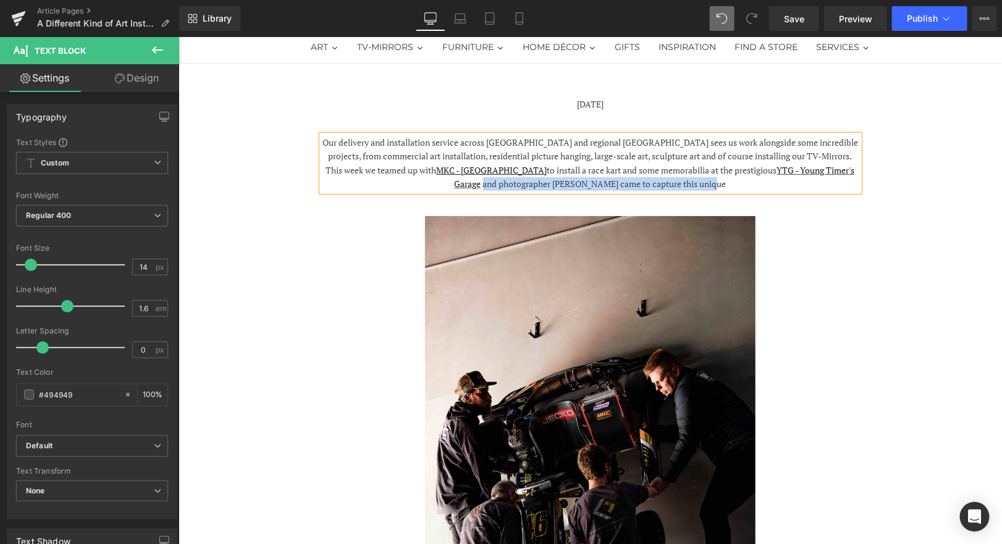
drag, startPoint x: 773, startPoint y: 182, endPoint x: 505, endPoint y: 188, distance: 268.7
click at [505, 188] on p "This week we teamed up with MKC - Melbourne Kart Centre to install a race kart …" at bounding box center [589, 177] width 537 height 28
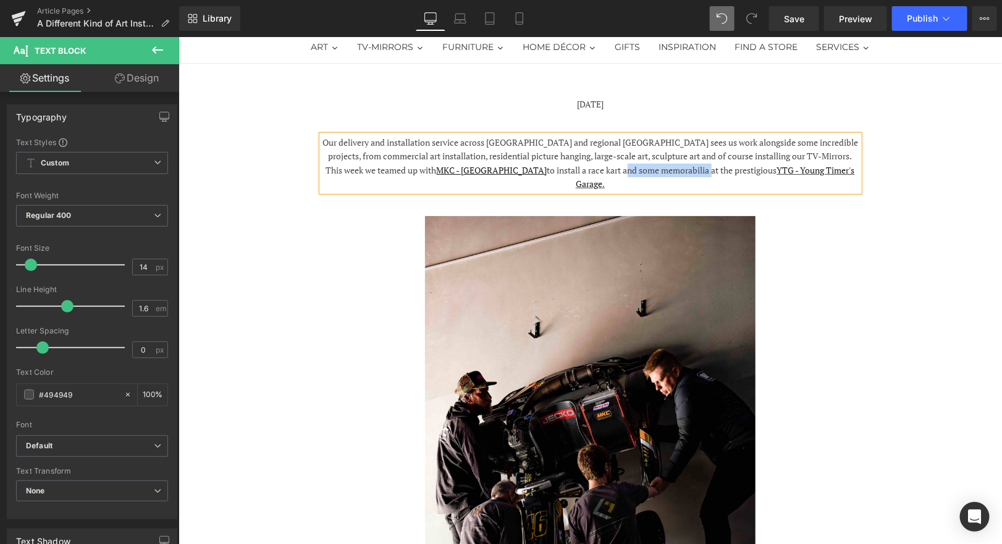
drag, startPoint x: 726, startPoint y: 169, endPoint x: 642, endPoint y: 169, distance: 84.0
click at [642, 169] on span "to install a race kart and some memorabilia at the prestigious" at bounding box center [662, 170] width 230 height 12
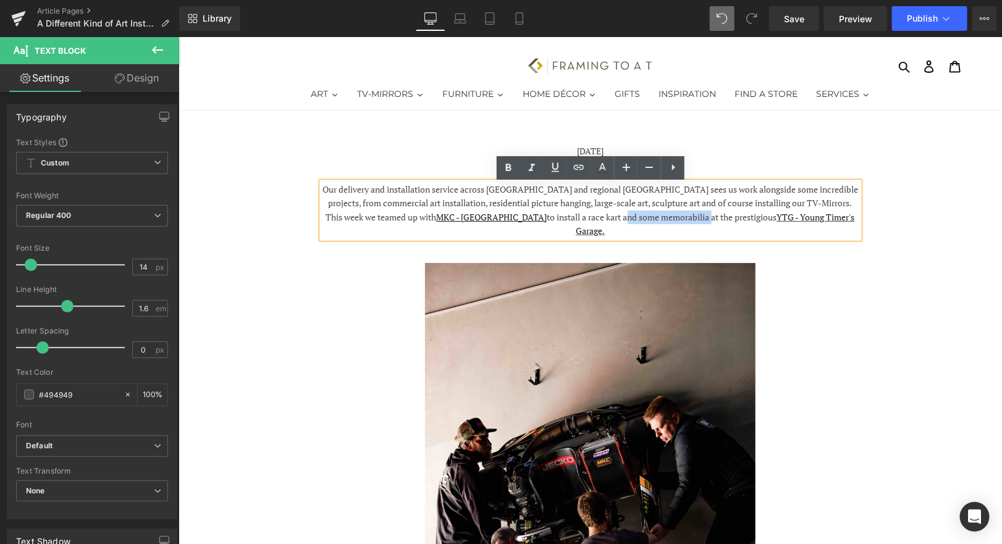
scroll to position [0, 0]
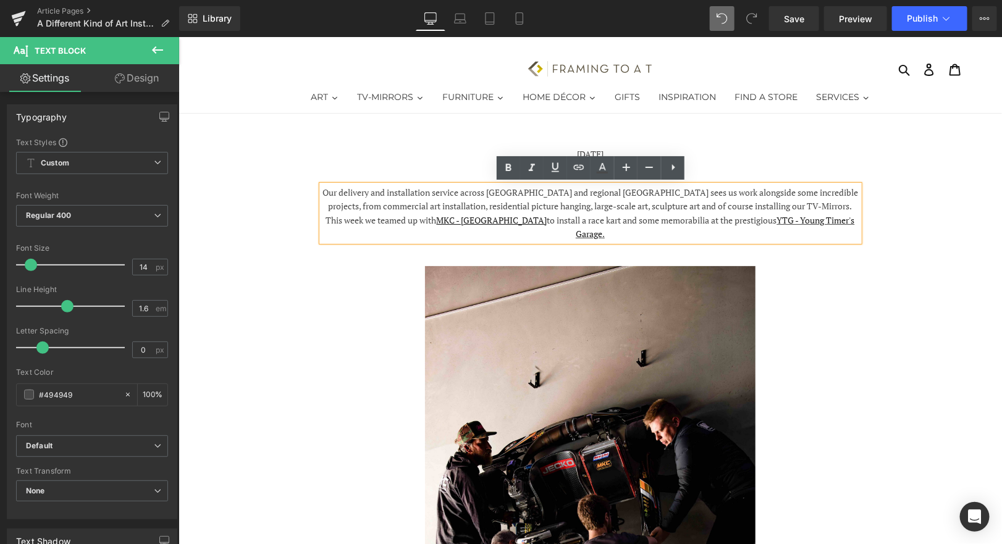
click at [728, 237] on p "This week we teamed up with MKC - Melbourne Kart Centre to install a race kart …" at bounding box center [589, 227] width 537 height 28
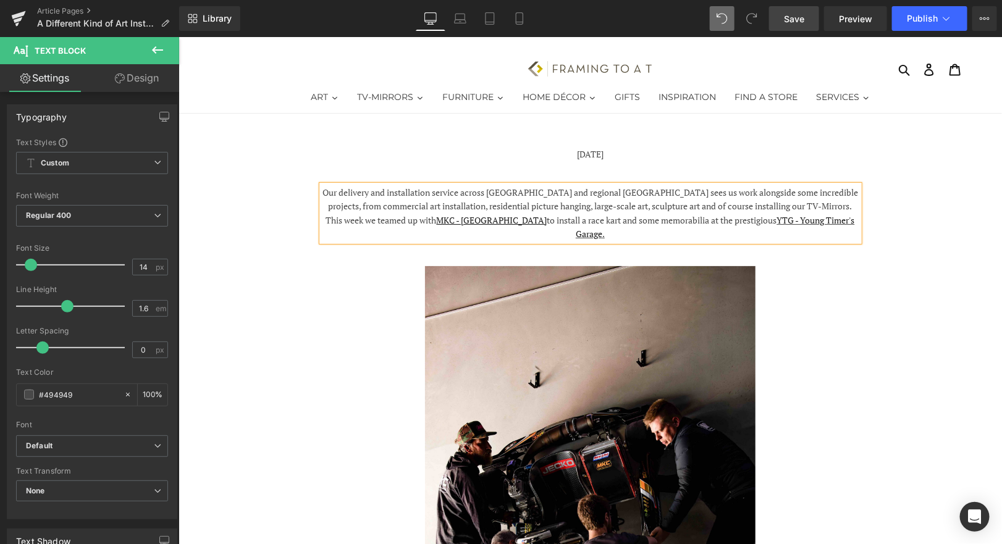
click at [794, 22] on span "Save" at bounding box center [794, 18] width 20 height 13
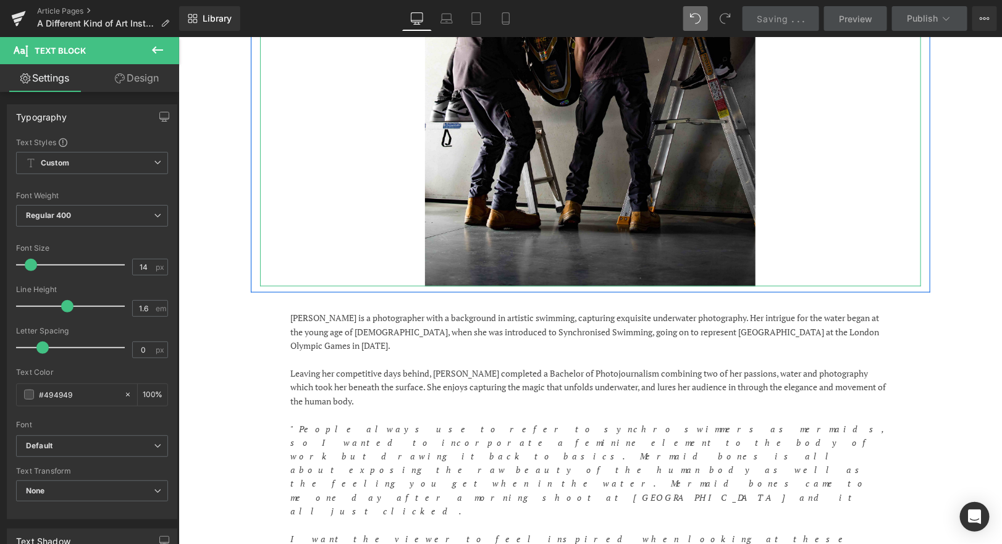
scroll to position [569, 0]
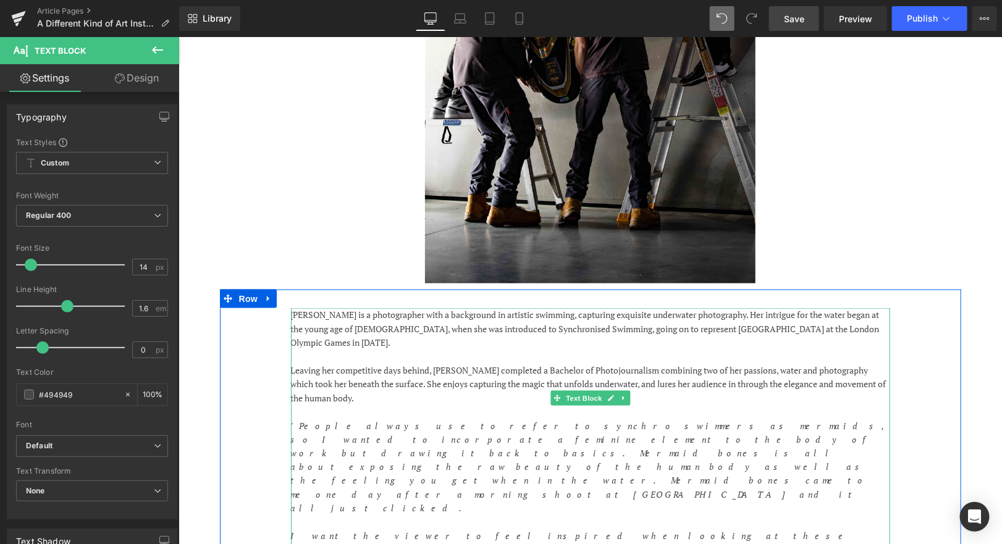
click at [638, 363] on p "Leaving her competitive days behind, [PERSON_NAME] completed a Bachelor of Phot…" at bounding box center [589, 383] width 599 height 41
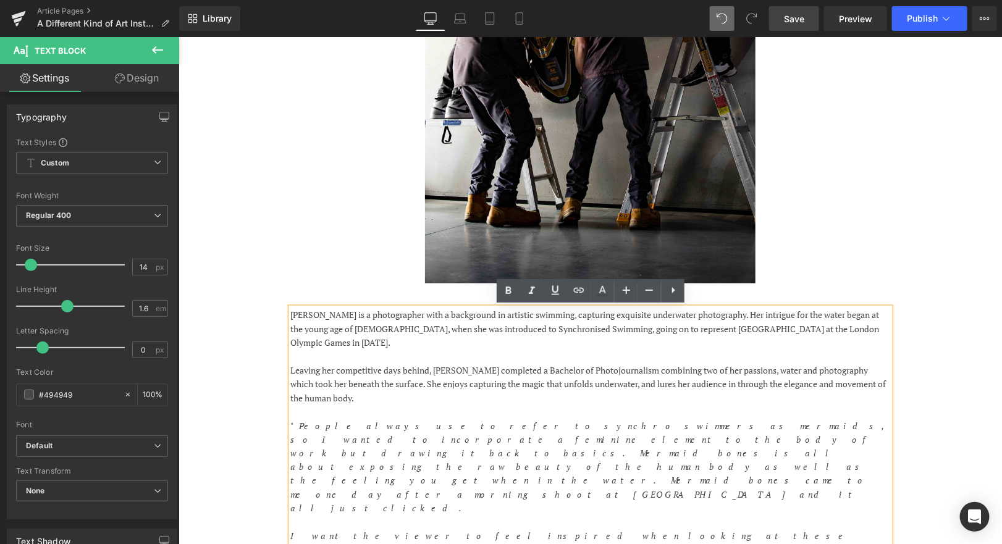
click at [466, 387] on p "Leaving her competitive days behind, [PERSON_NAME] completed a Bachelor of Phot…" at bounding box center [589, 383] width 599 height 41
drag, startPoint x: 372, startPoint y: 382, endPoint x: 272, endPoint y: 315, distance: 121.1
click at [272, 316] on div "[PERSON_NAME] is a photographer with a background in artistic swimming, capturi…" at bounding box center [589, 433] width 741 height 288
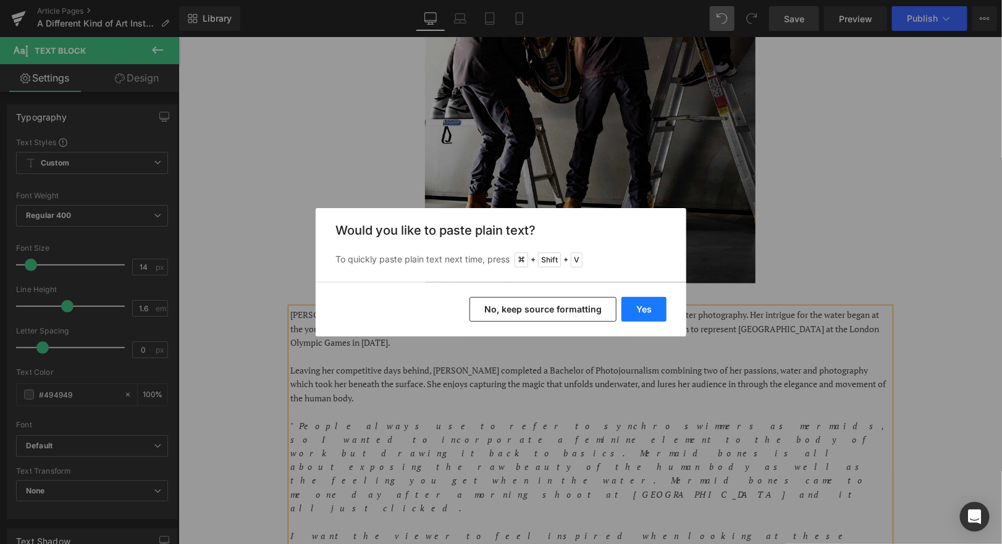
click at [651, 311] on button "Yes" at bounding box center [643, 309] width 45 height 25
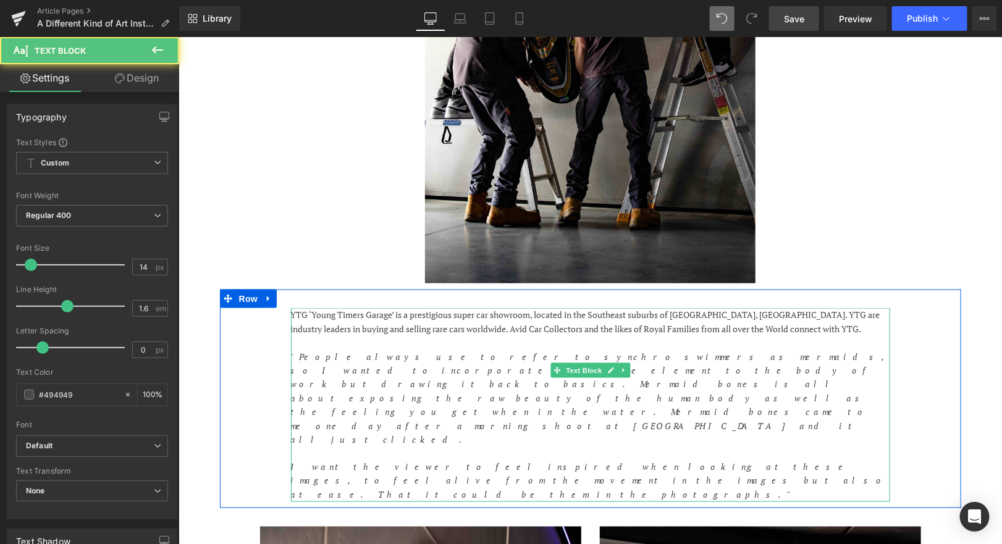
click at [397, 316] on p "YTG ‘Young Timers Garage’ is a prestigious super car showroom, located in the S…" at bounding box center [589, 322] width 599 height 28
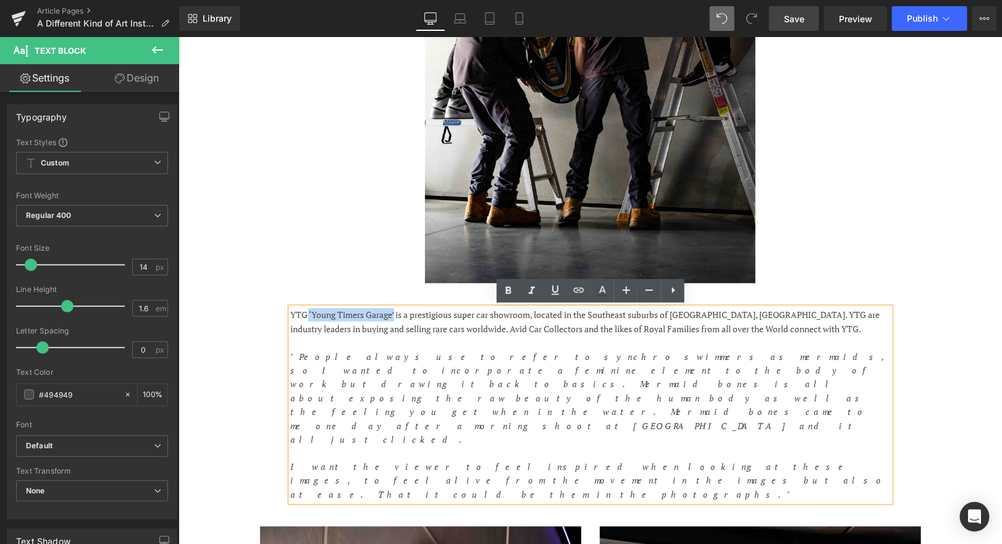
drag, startPoint x: 395, startPoint y: 316, endPoint x: 307, endPoint y: 314, distance: 87.7
click at [307, 314] on p "YTG ‘Young Timers Garage’ is a prestigious super car showroom, located in the S…" at bounding box center [589, 322] width 599 height 28
click at [306, 314] on p "YTG ‘Young Timers Garage’ is a prestigious super car showroom, located in the S…" at bounding box center [589, 322] width 599 height 28
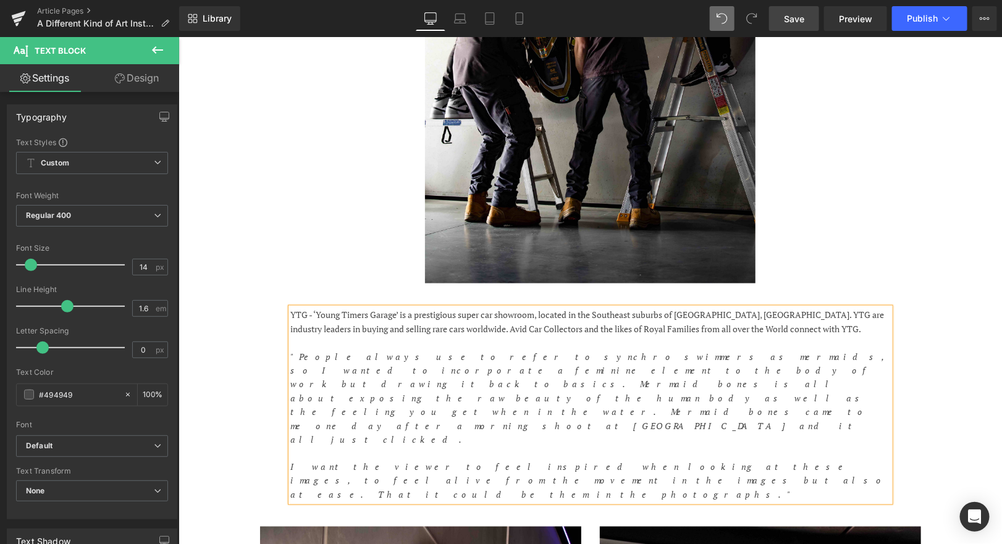
click at [485, 316] on p "YTG - ‘Young Timers Garage’ is a prestigious super car showroom, located in the…" at bounding box center [589, 322] width 599 height 28
click at [444, 328] on p "YTG - ‘Young Timers Garage’ is a prestigious supercar showroom, located in the …" at bounding box center [589, 322] width 599 height 28
drag, startPoint x: 724, startPoint y: 316, endPoint x: 578, endPoint y: 313, distance: 145.8
click at [580, 314] on p "YTG - ‘Young Timers Garage’ is a prestigious supercar showroom, located in the …" at bounding box center [589, 322] width 599 height 28
click at [623, 314] on p "YTG - ‘Young Timers Garage’ is a prestigious supercar showroom, located in [GEO…" at bounding box center [589, 322] width 599 height 28
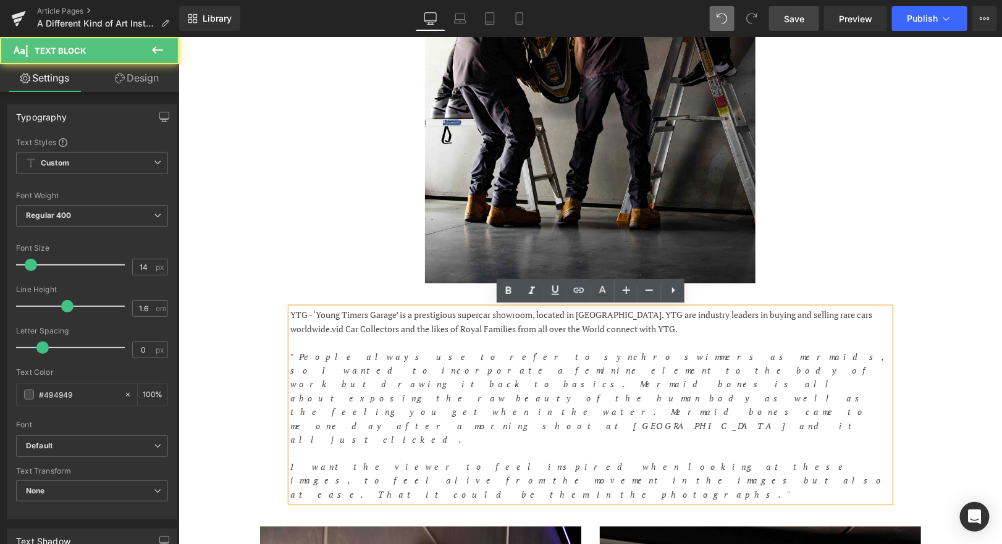
click at [613, 314] on p "YTG - ‘Young Timers Garage’ is a prestigious supercar showroom, located in [GEO…" at bounding box center [589, 322] width 599 height 28
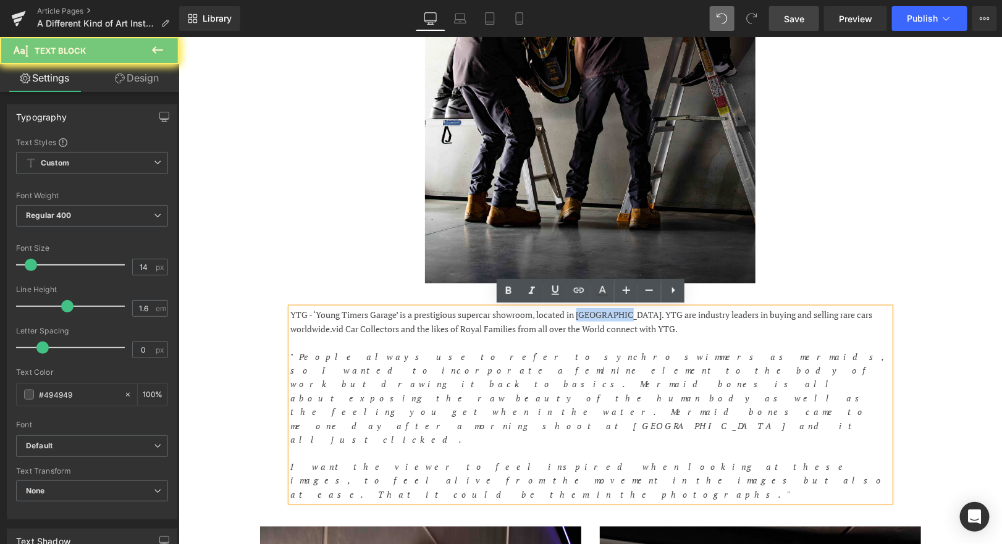
click at [613, 314] on p "YTG - ‘Young Timers Garage’ is a prestigious supercar showroom, located in [GEO…" at bounding box center [589, 322] width 599 height 28
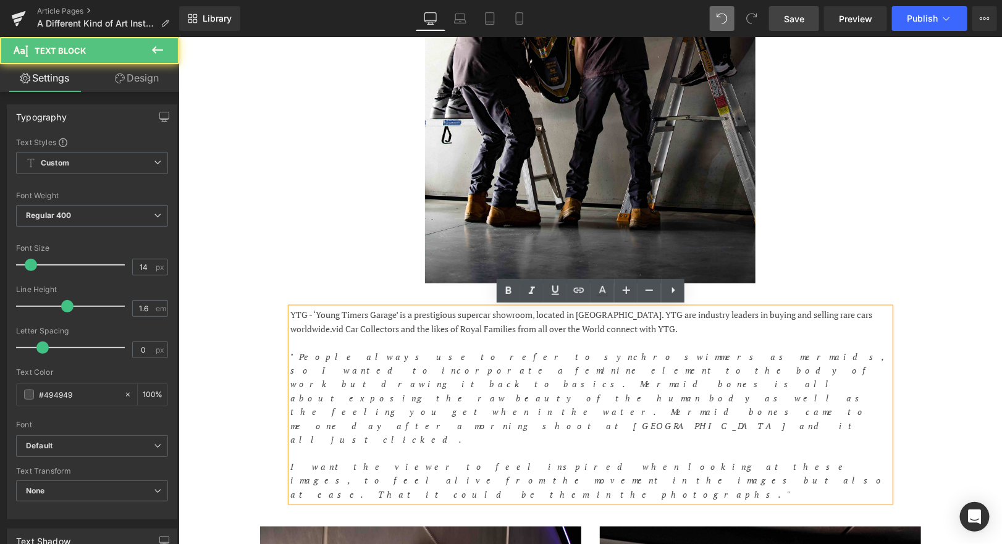
click at [629, 316] on p "YTG - ‘Young Timers Garage’ is a prestigious supercar showroom, located in [GEO…" at bounding box center [589, 322] width 599 height 28
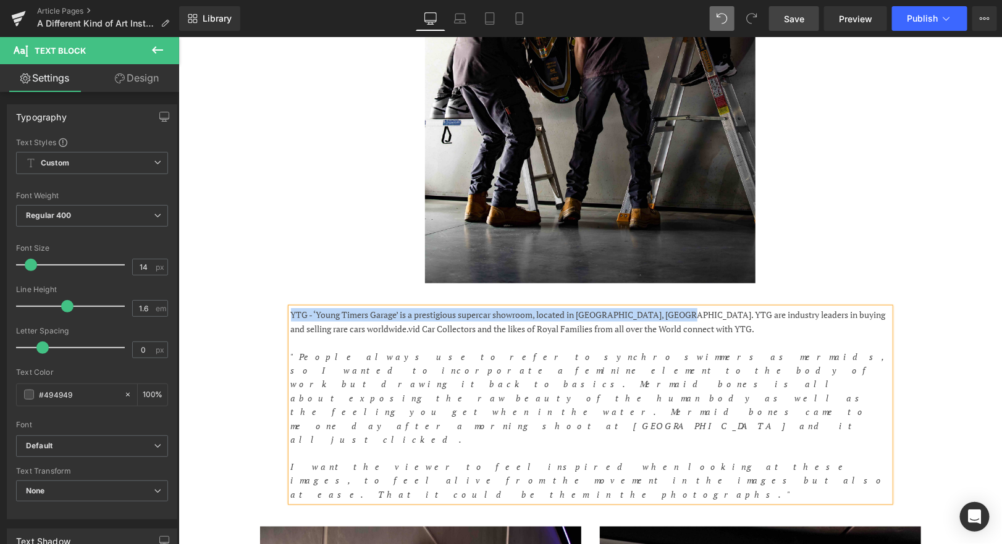
drag, startPoint x: 686, startPoint y: 314, endPoint x: 913, endPoint y: 292, distance: 227.8
click at [913, 292] on div "YTG - ‘Young Timers Garage’ is a prestigious supercar showroom, located in [GEO…" at bounding box center [589, 398] width 741 height 219
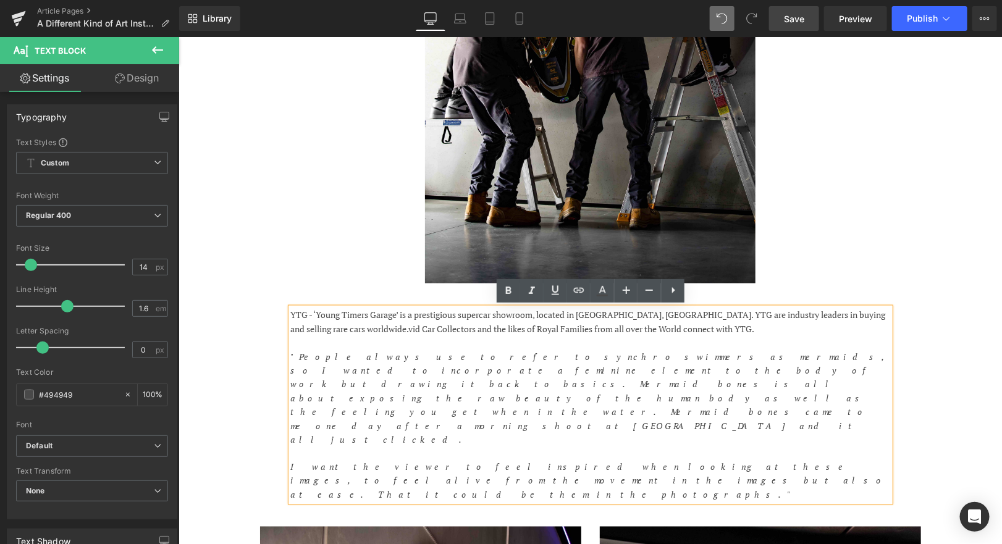
click at [854, 446] on p at bounding box center [589, 453] width 599 height 14
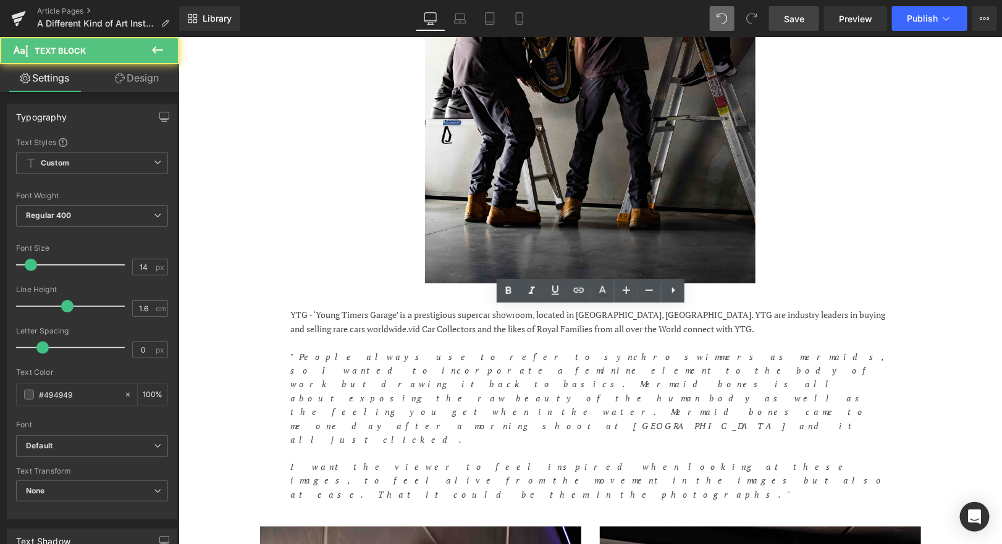
click at [794, 14] on span "Save" at bounding box center [794, 18] width 20 height 13
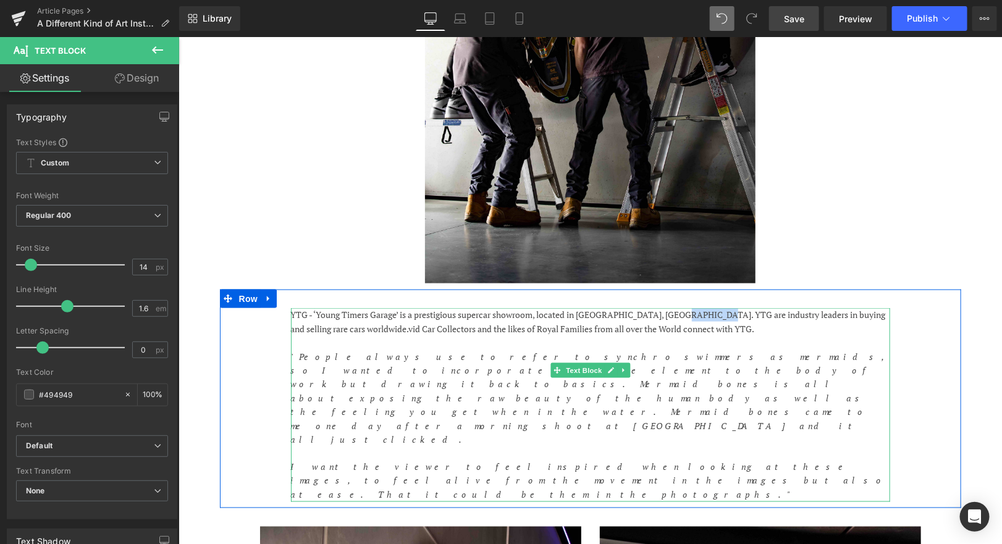
drag, startPoint x: 717, startPoint y: 314, endPoint x: 683, endPoint y: 311, distance: 34.1
click at [682, 311] on p "YTG - ‘Young Timers Garage’ is a prestigious supercar showroom, located in [GEO…" at bounding box center [589, 322] width 599 height 28
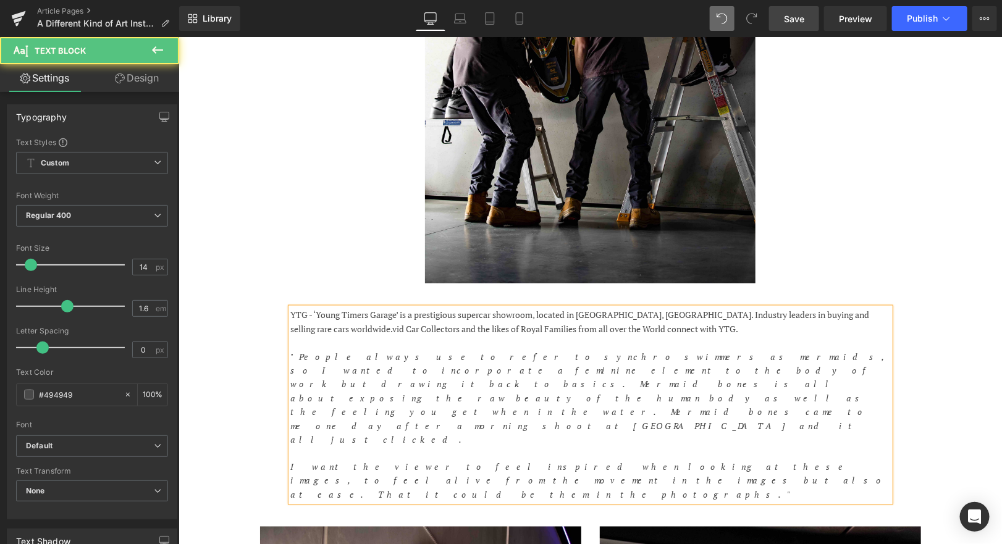
click at [333, 329] on p "YTG - ‘Young Timers Garage’ is a prestigious supercar showroom, located in [GEO…" at bounding box center [589, 322] width 599 height 28
click at [356, 327] on p "YTG - ‘Young Timers Garage’ is a prestigious supercar showroom, located in [GEO…" at bounding box center [589, 322] width 599 height 28
click at [371, 329] on p "YTG - ‘Young Timers Garage’ is a prestigious supercar showroom, located in [GEO…" at bounding box center [589, 322] width 599 height 28
click at [597, 327] on p "YTG - ‘Young Timers Garage’ is a prestigious supercar showroom, located in [GEO…" at bounding box center [589, 322] width 599 height 28
click at [729, 329] on p "YTG - ‘Young Timers Garage’ is a prestigious supercar showroom, located in [GEO…" at bounding box center [589, 322] width 599 height 28
